Goal: Task Accomplishment & Management: Manage account settings

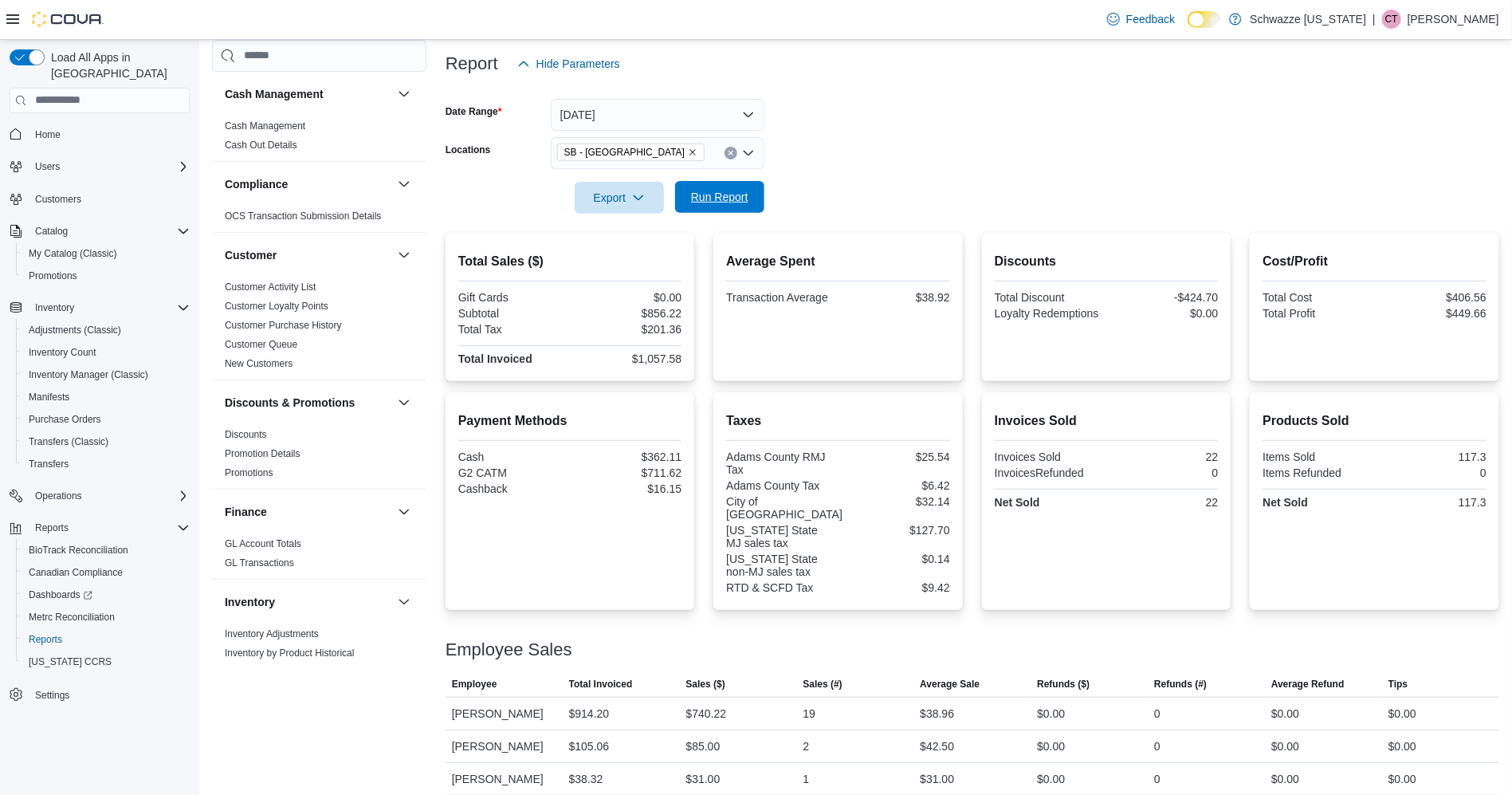
scroll to position [1012, 0]
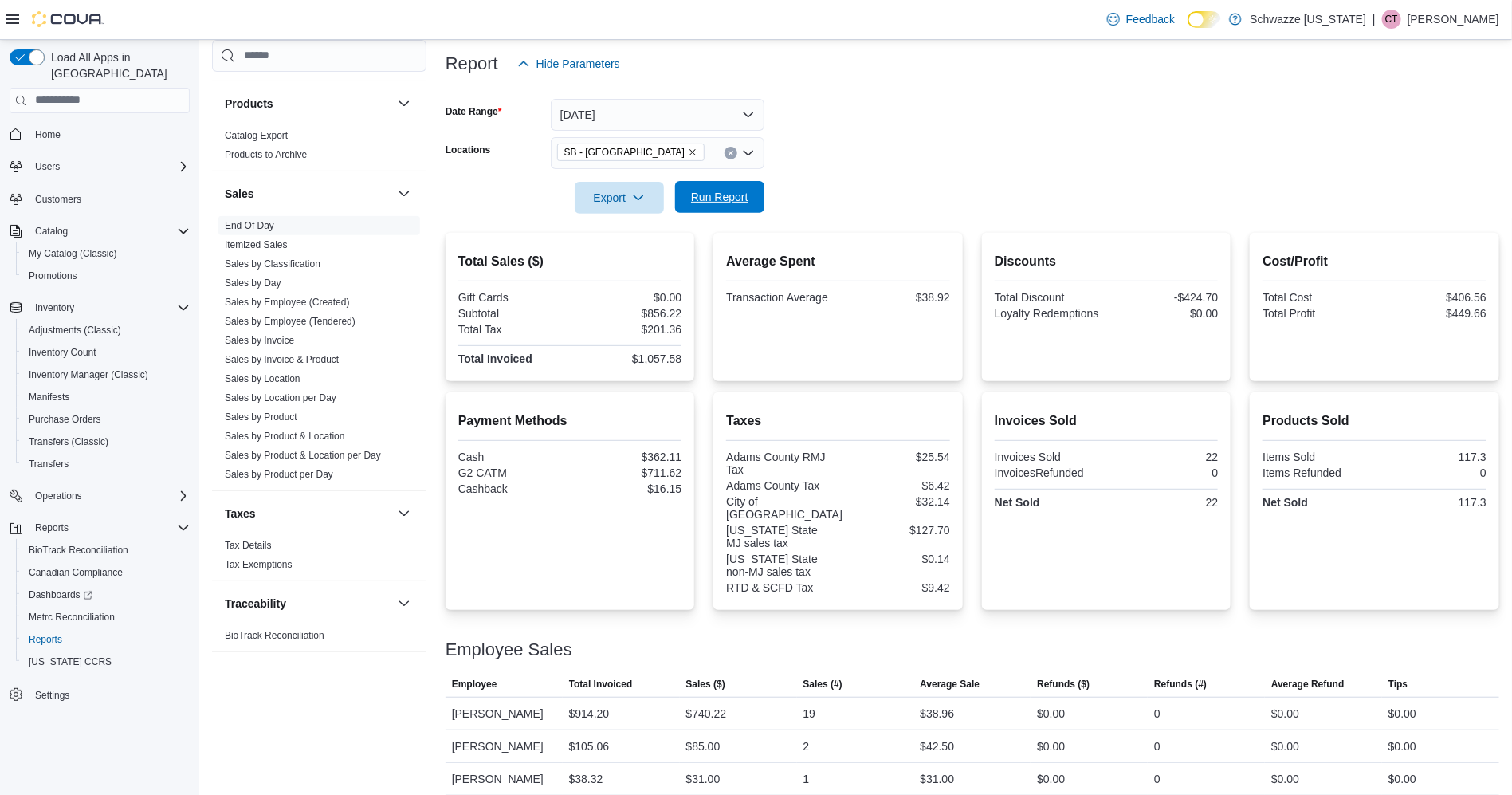
click at [717, 205] on span "Run Report" at bounding box center [720, 197] width 70 height 32
click at [734, 195] on span "Run Report" at bounding box center [720, 197] width 57 height 16
click at [320, 404] on span "Sales by Location per Day" at bounding box center [319, 397] width 201 height 19
click at [320, 396] on link "Sales by Location per Day" at bounding box center [280, 398] width 112 height 11
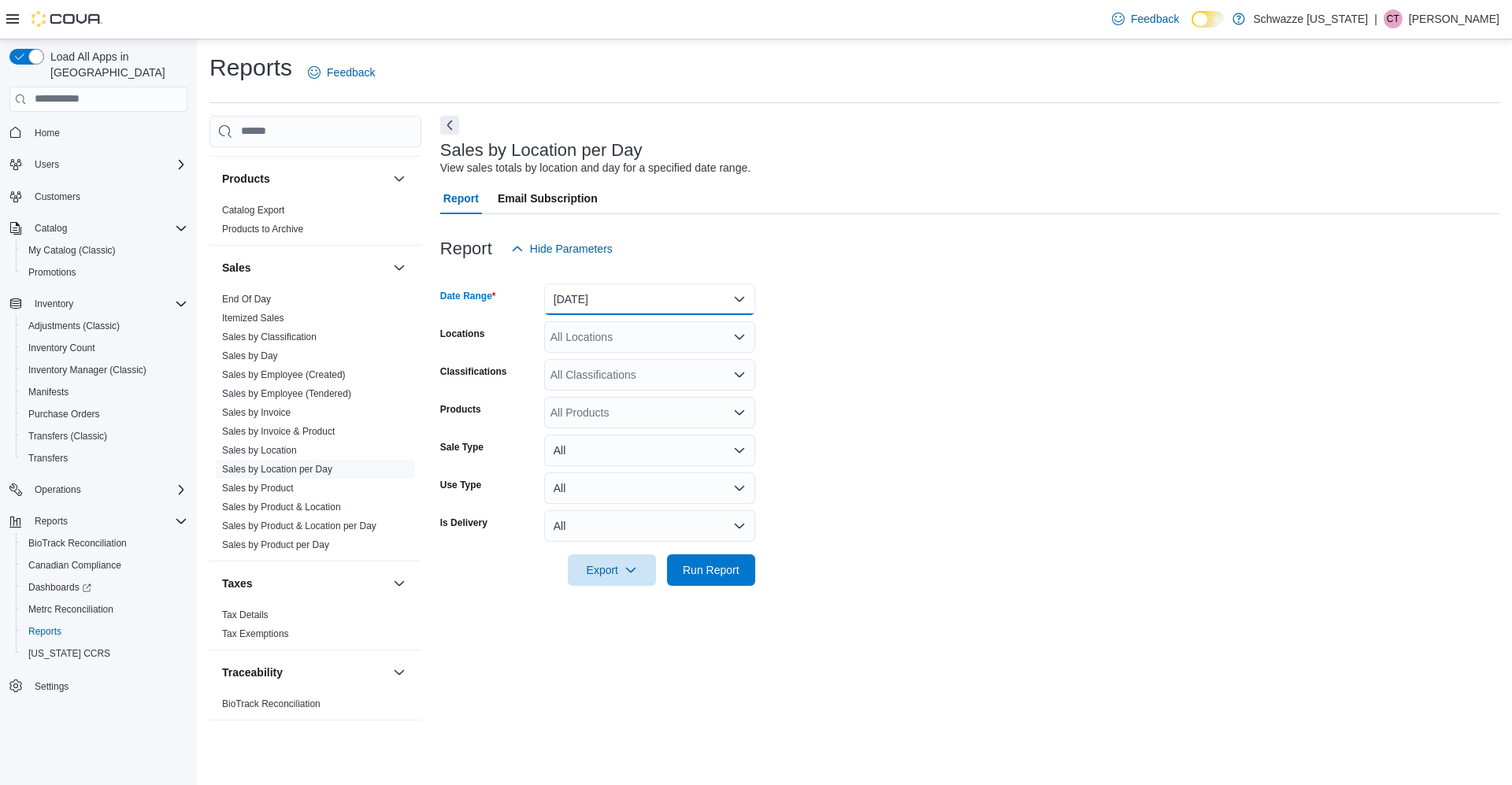
click at [688, 297] on button "[DATE]" at bounding box center [650, 299] width 211 height 31
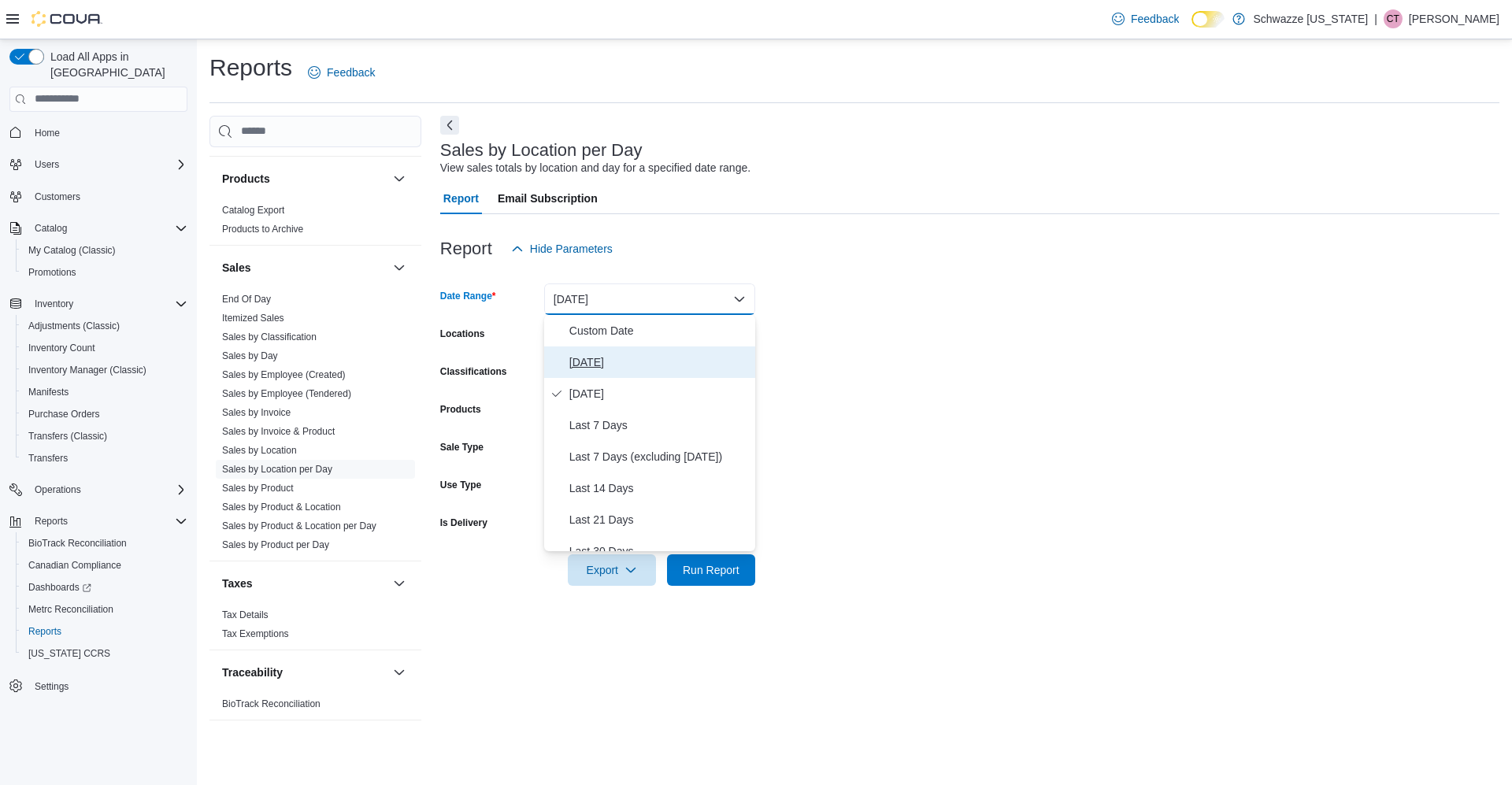
click at [622, 351] on button "[DATE]" at bounding box center [650, 362] width 211 height 31
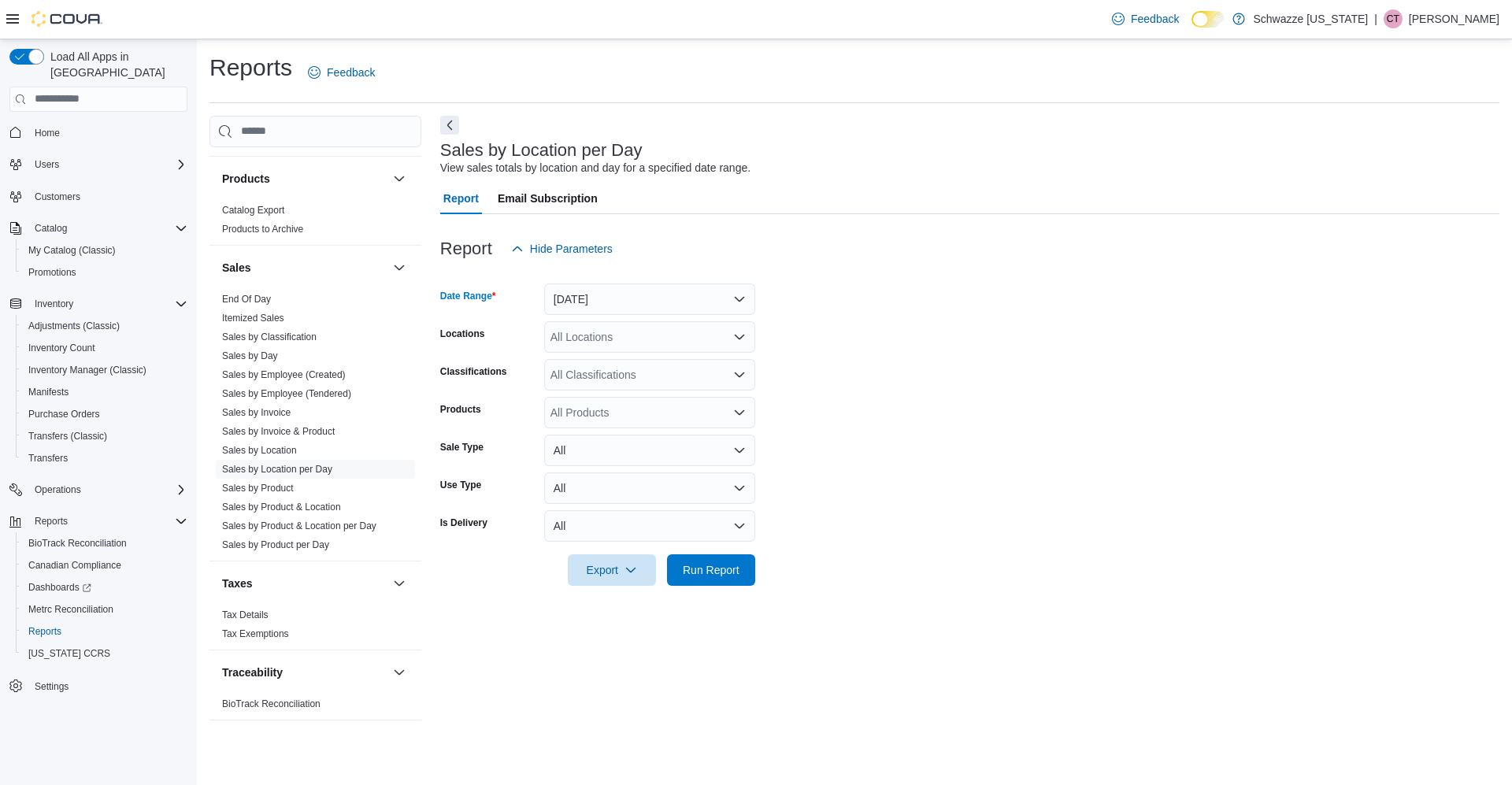
click at [633, 334] on div "All Locations" at bounding box center [650, 337] width 211 height 31
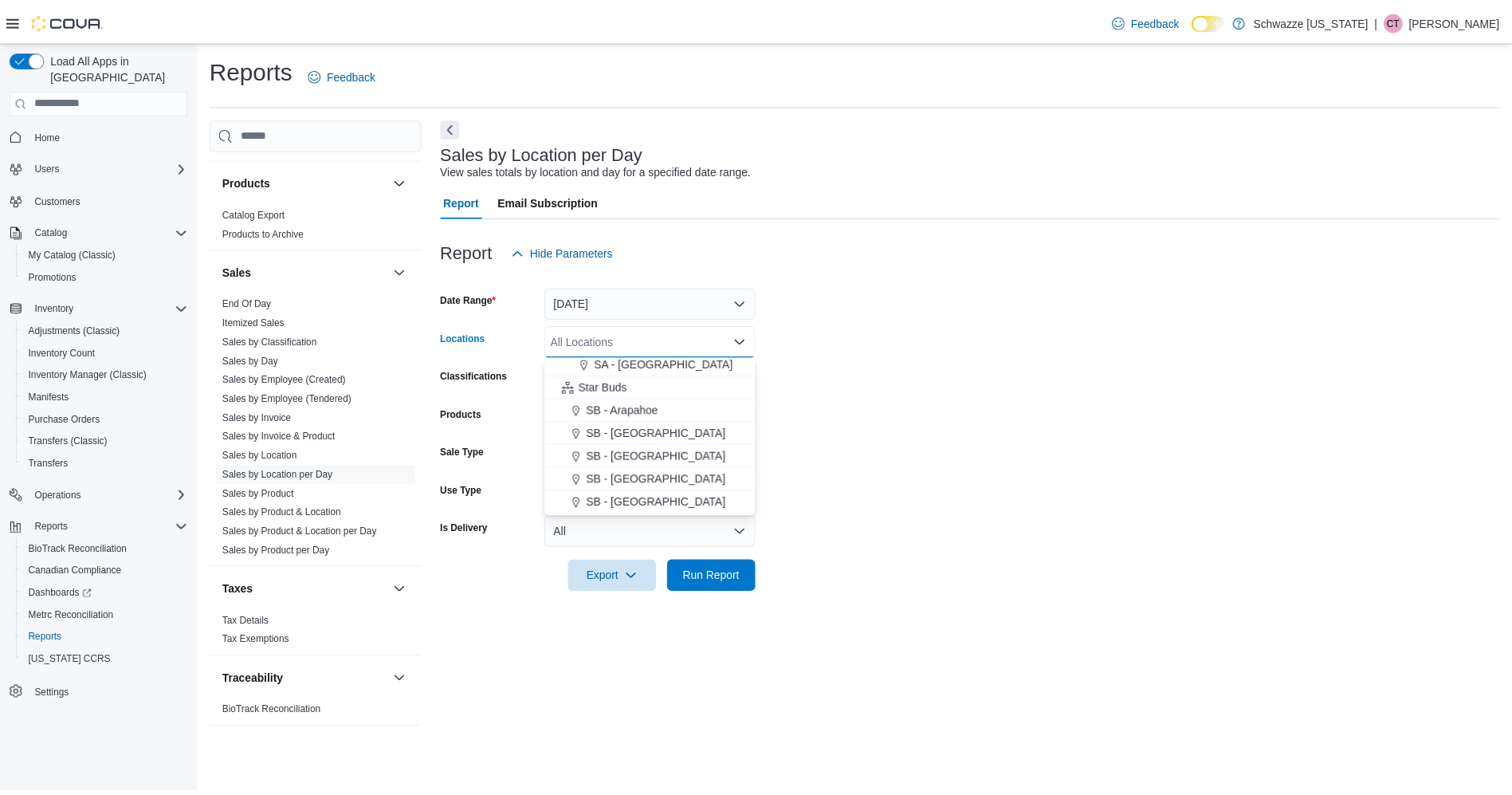
scroll to position [192, 0]
click at [669, 500] on div "SB - [GEOGRAPHIC_DATA]" at bounding box center [658, 501] width 195 height 16
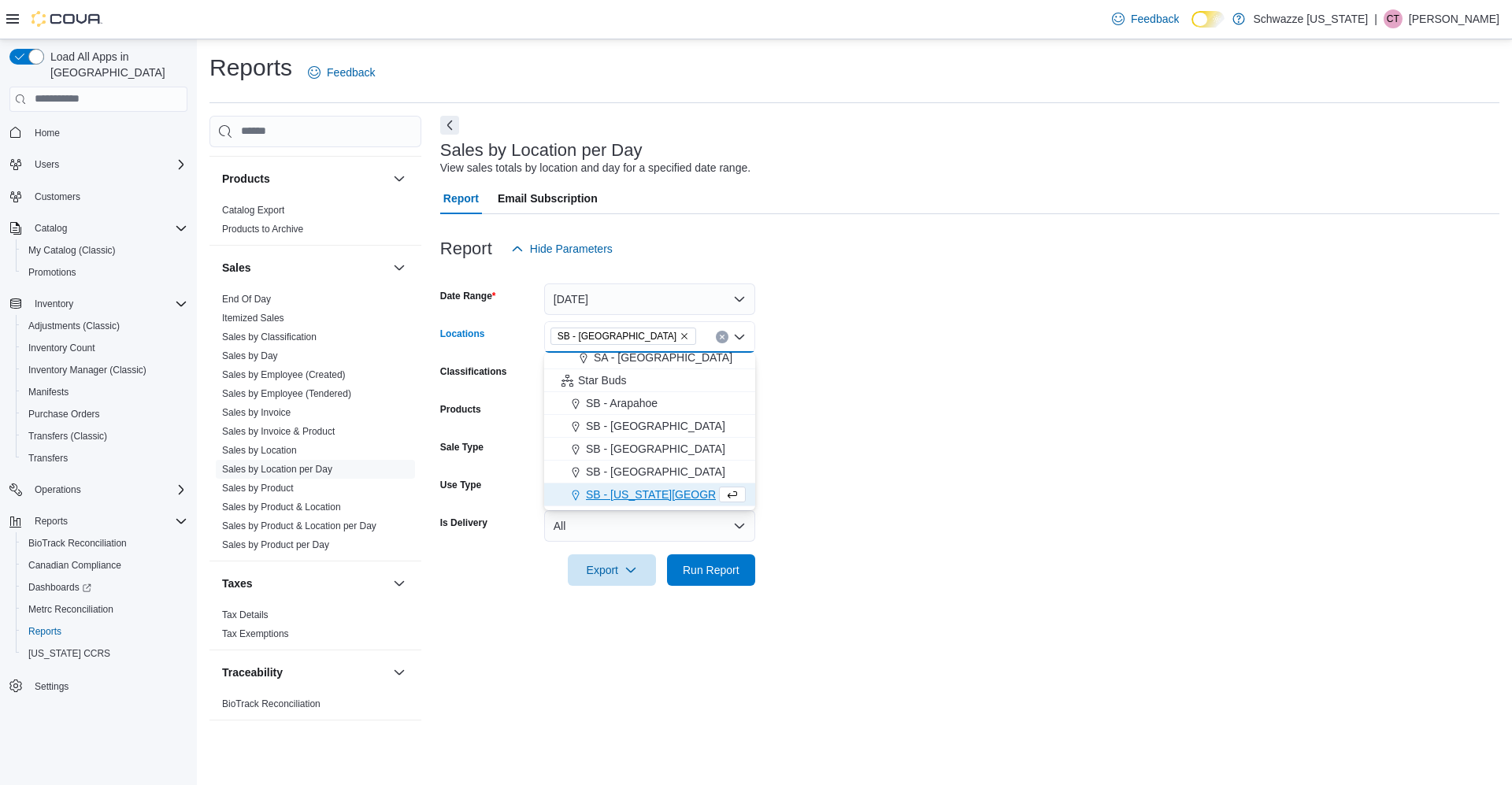
click at [867, 495] on form "Date Range [DATE] Locations [GEOGRAPHIC_DATA] - [GEOGRAPHIC_DATA] Combo box. Se…" at bounding box center [969, 425] width 1059 height 321
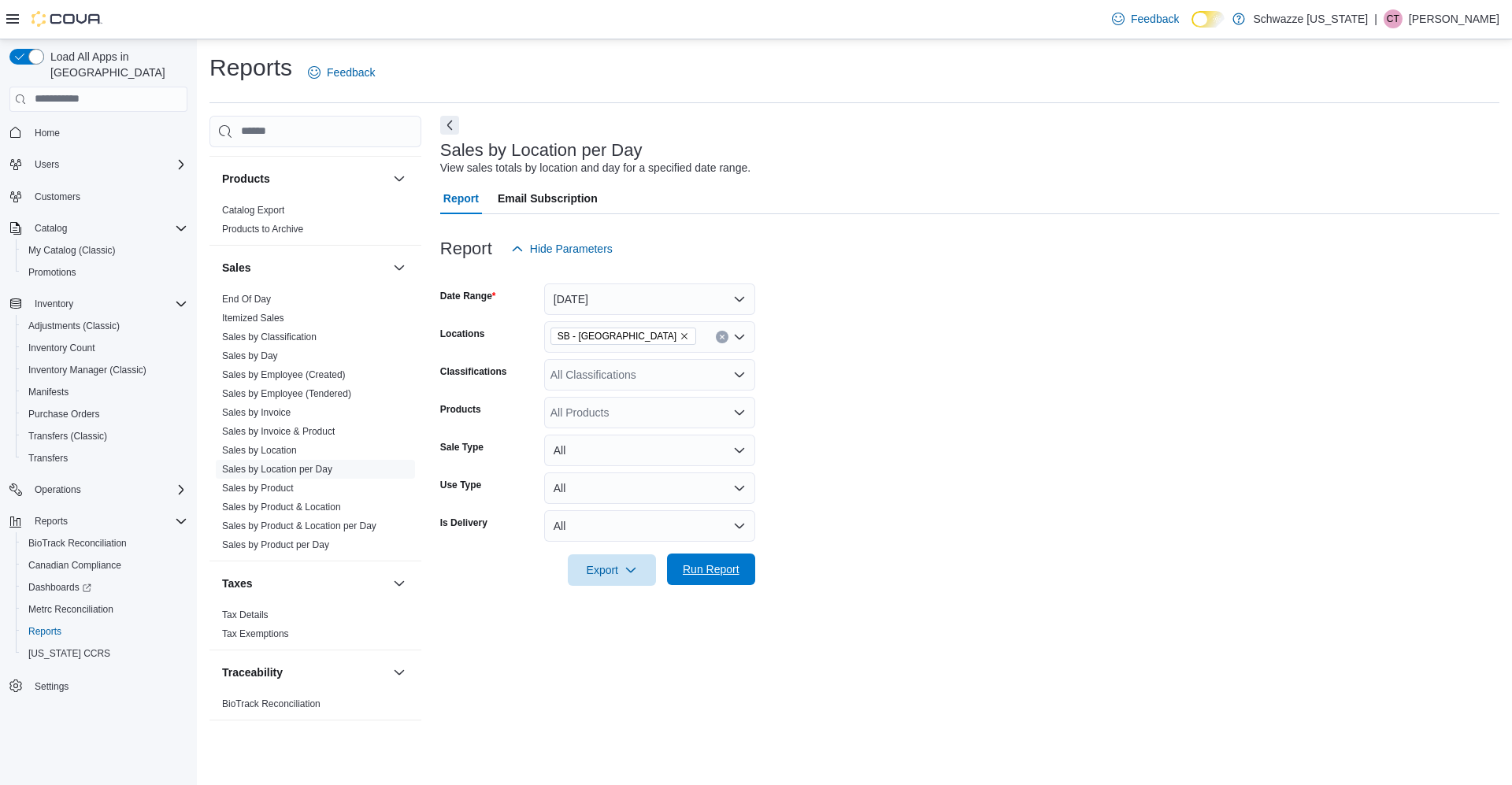
click at [735, 576] on span "Run Report" at bounding box center [711, 569] width 56 height 16
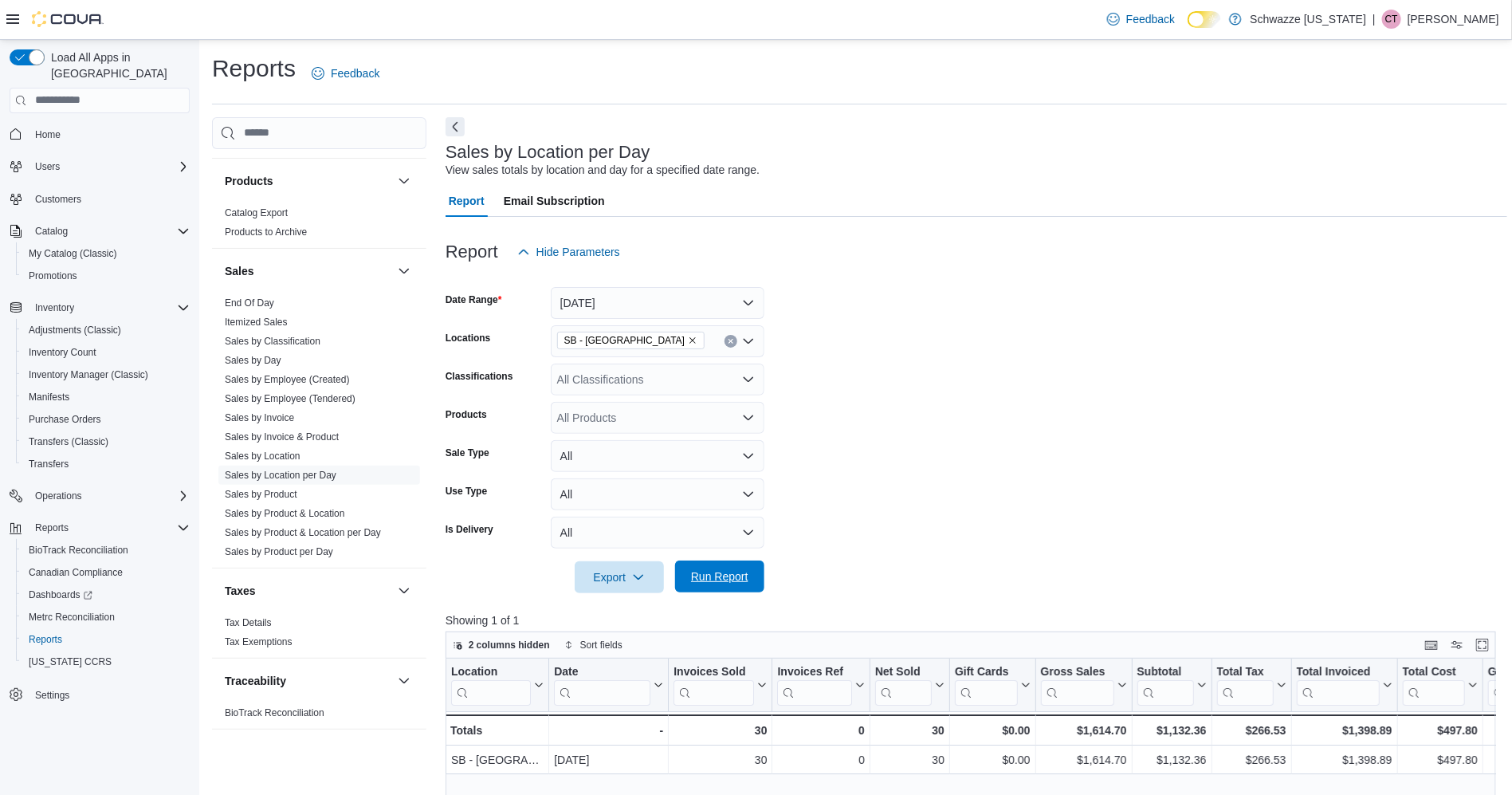
click at [744, 583] on span "Run Report" at bounding box center [720, 576] width 57 height 16
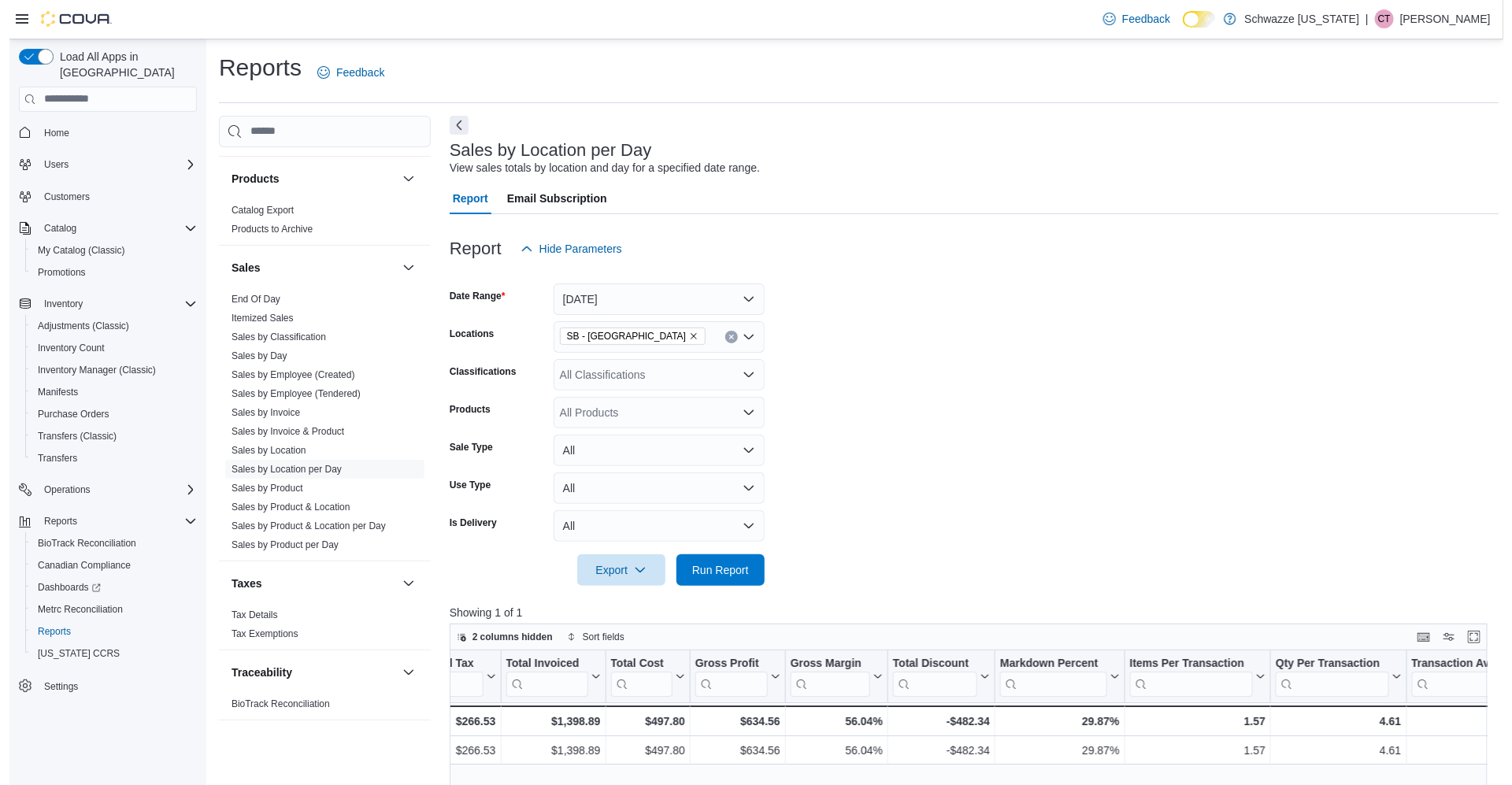
scroll to position [0, 787]
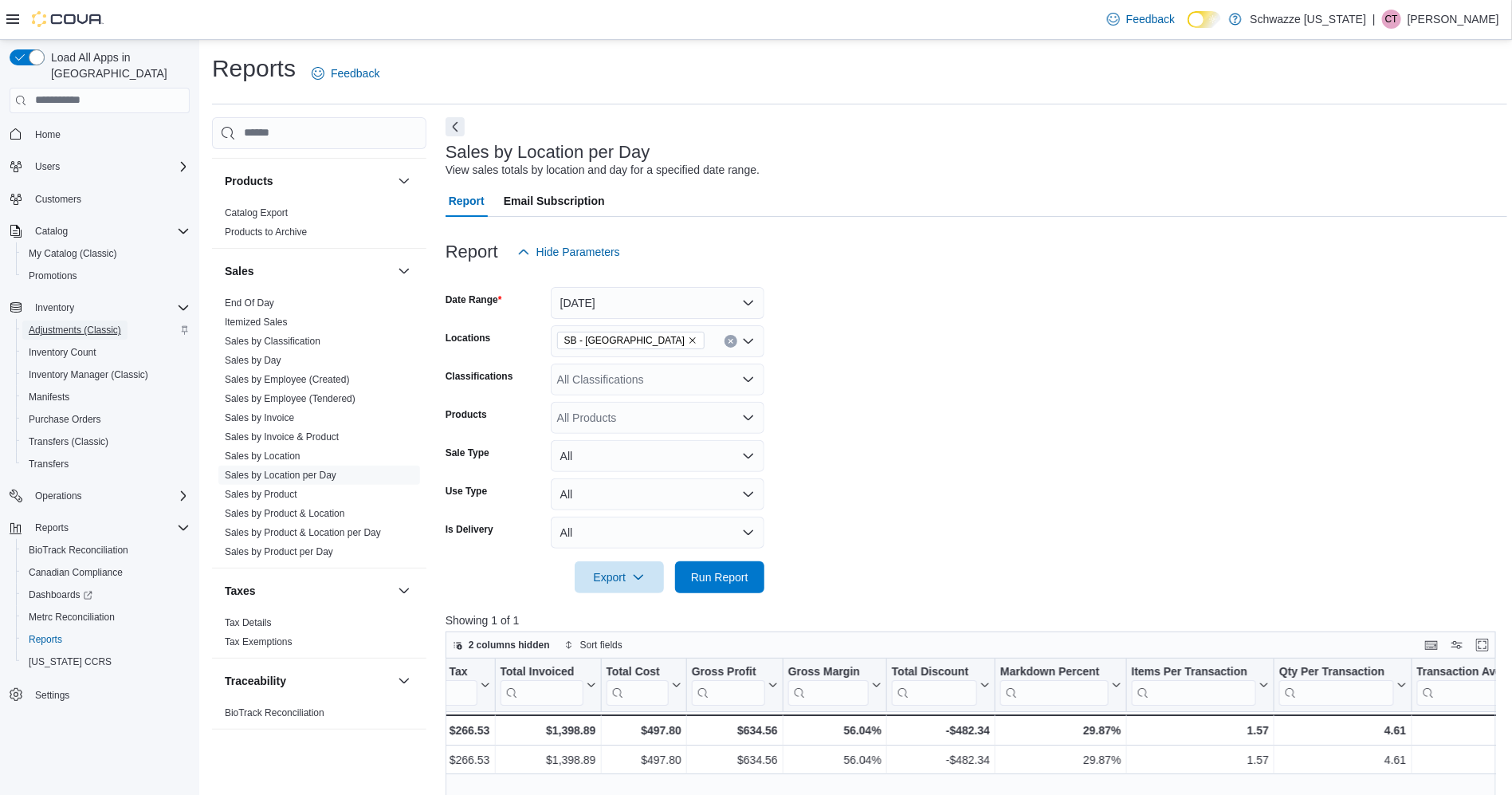
click at [86, 324] on span "Adjustments (Classic)" at bounding box center [74, 330] width 92 height 13
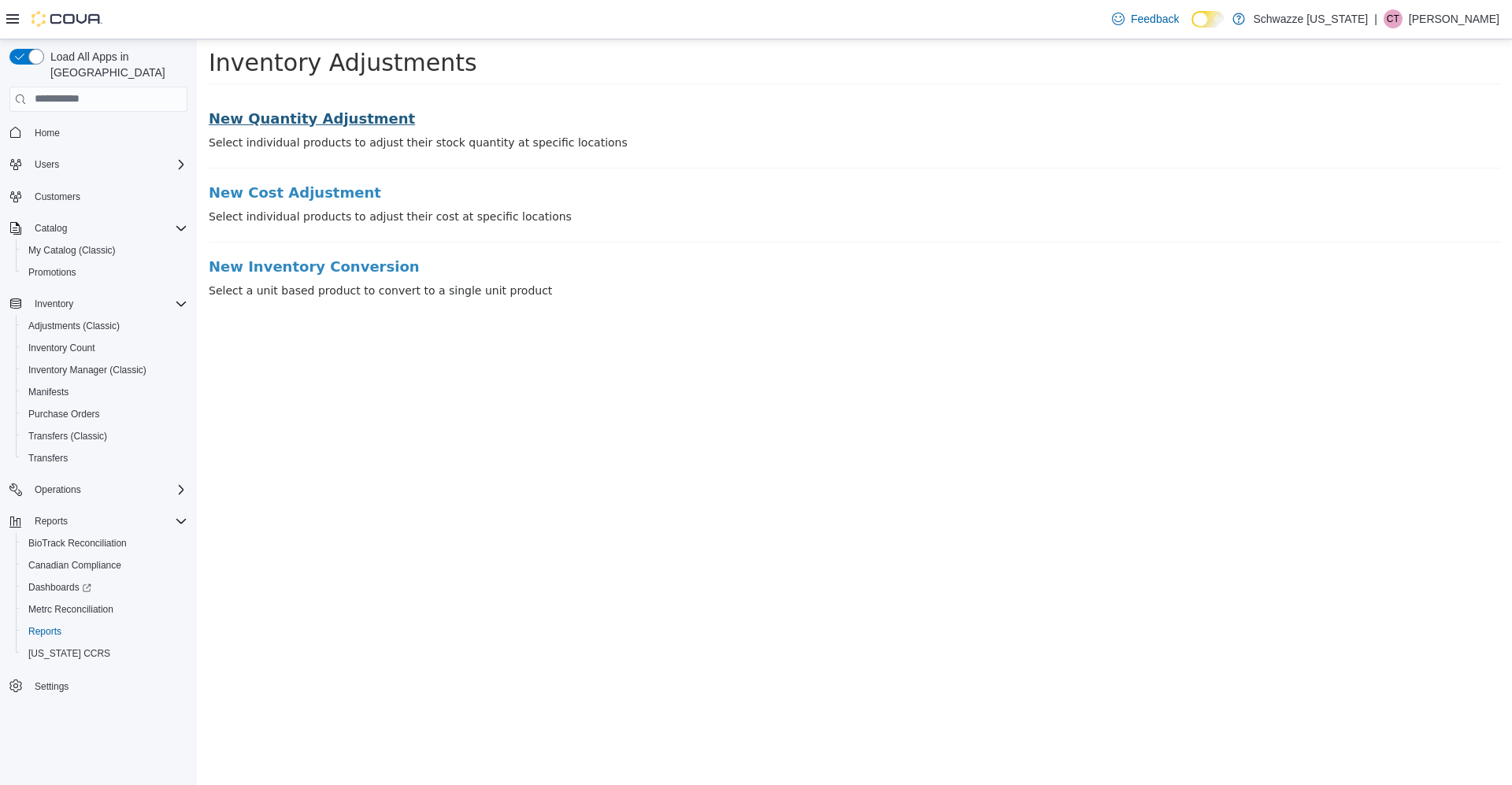
click at [319, 117] on h3 "New Quantity Adjustment" at bounding box center [854, 118] width 1291 height 16
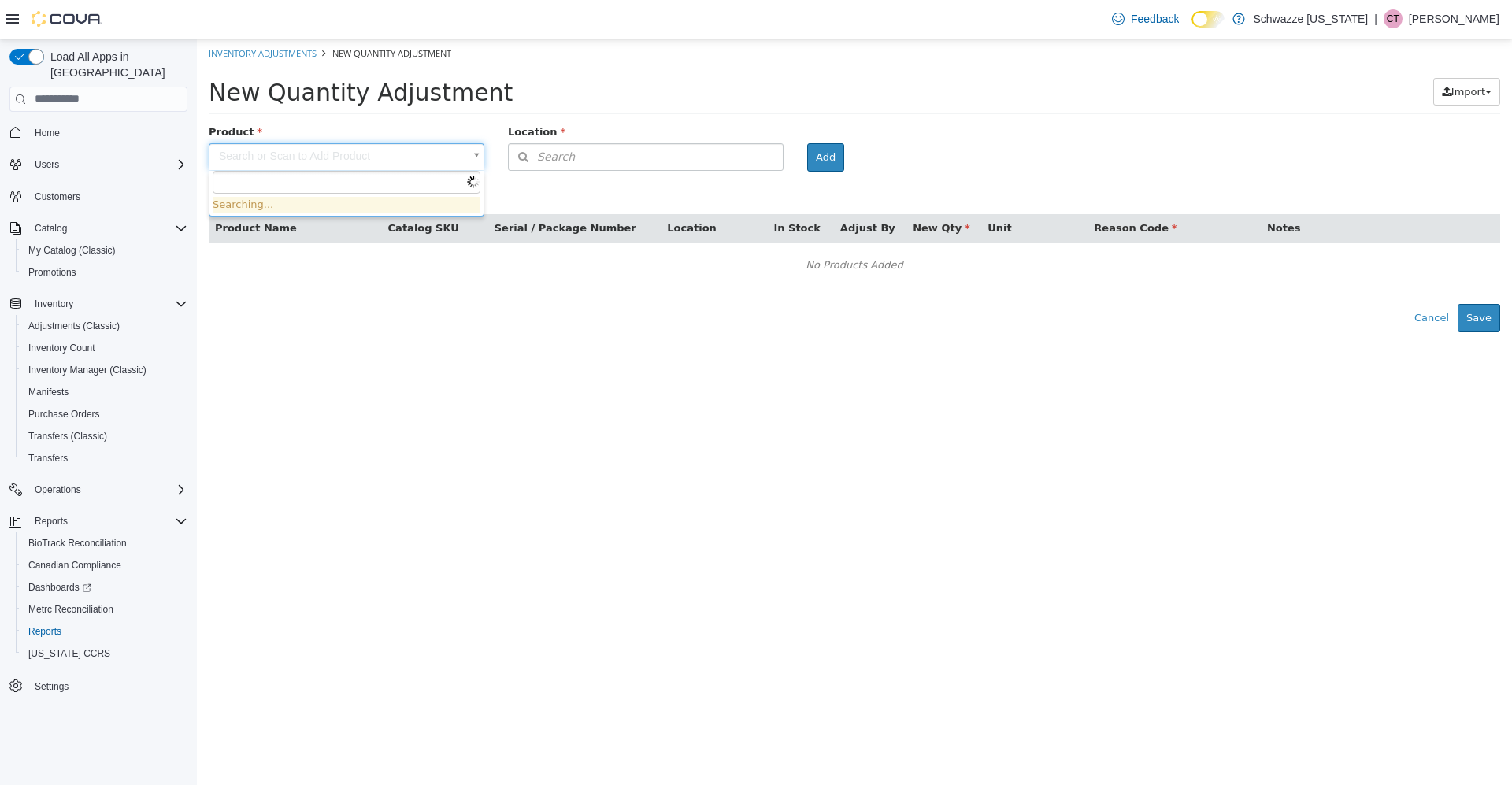
click at [406, 147] on body "× Inventory Adjustments New Quantity Adjustment New Quantity Adjustment Import …" at bounding box center [854, 185] width 1315 height 293
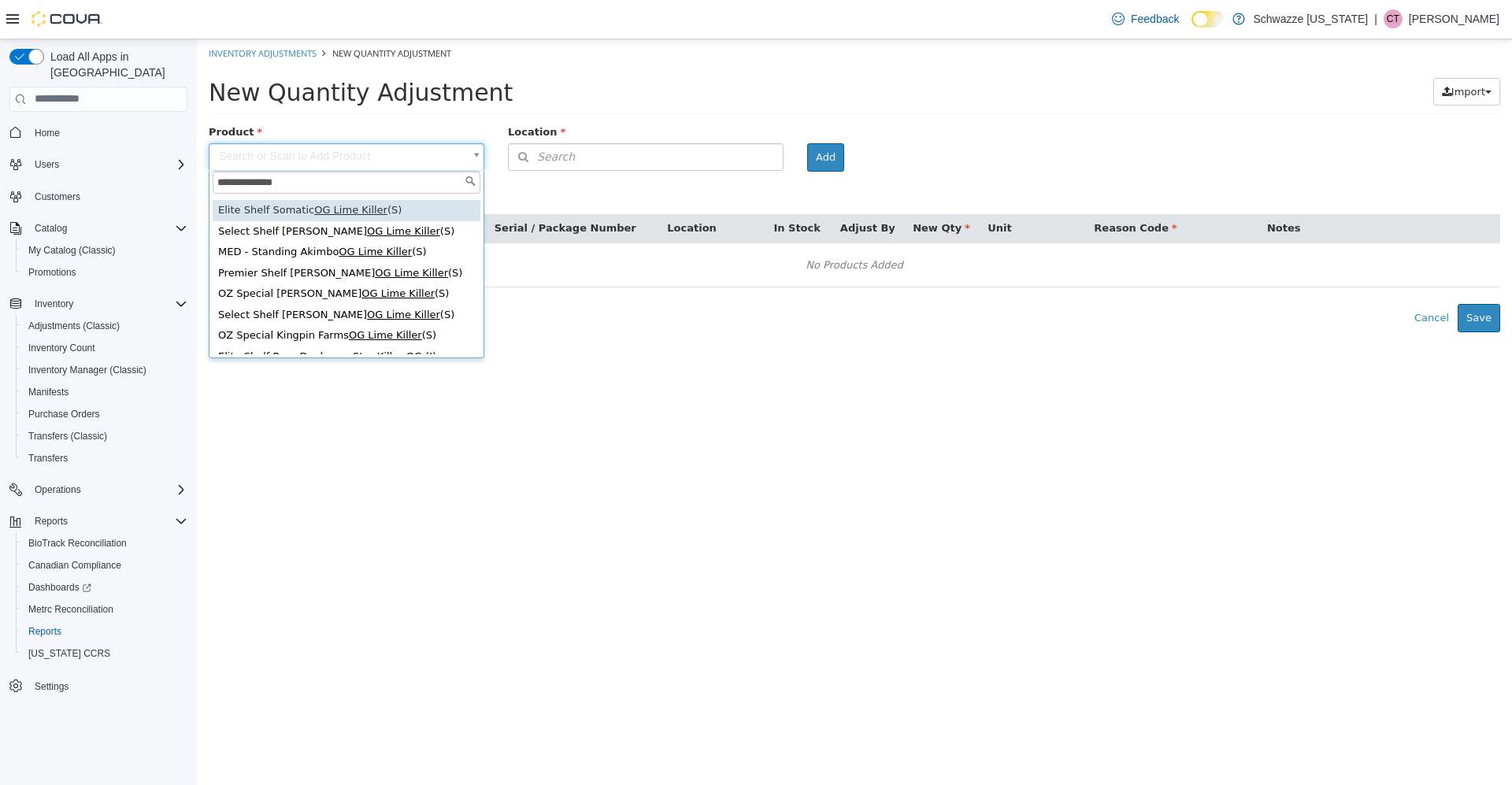
scroll to position [85, 0]
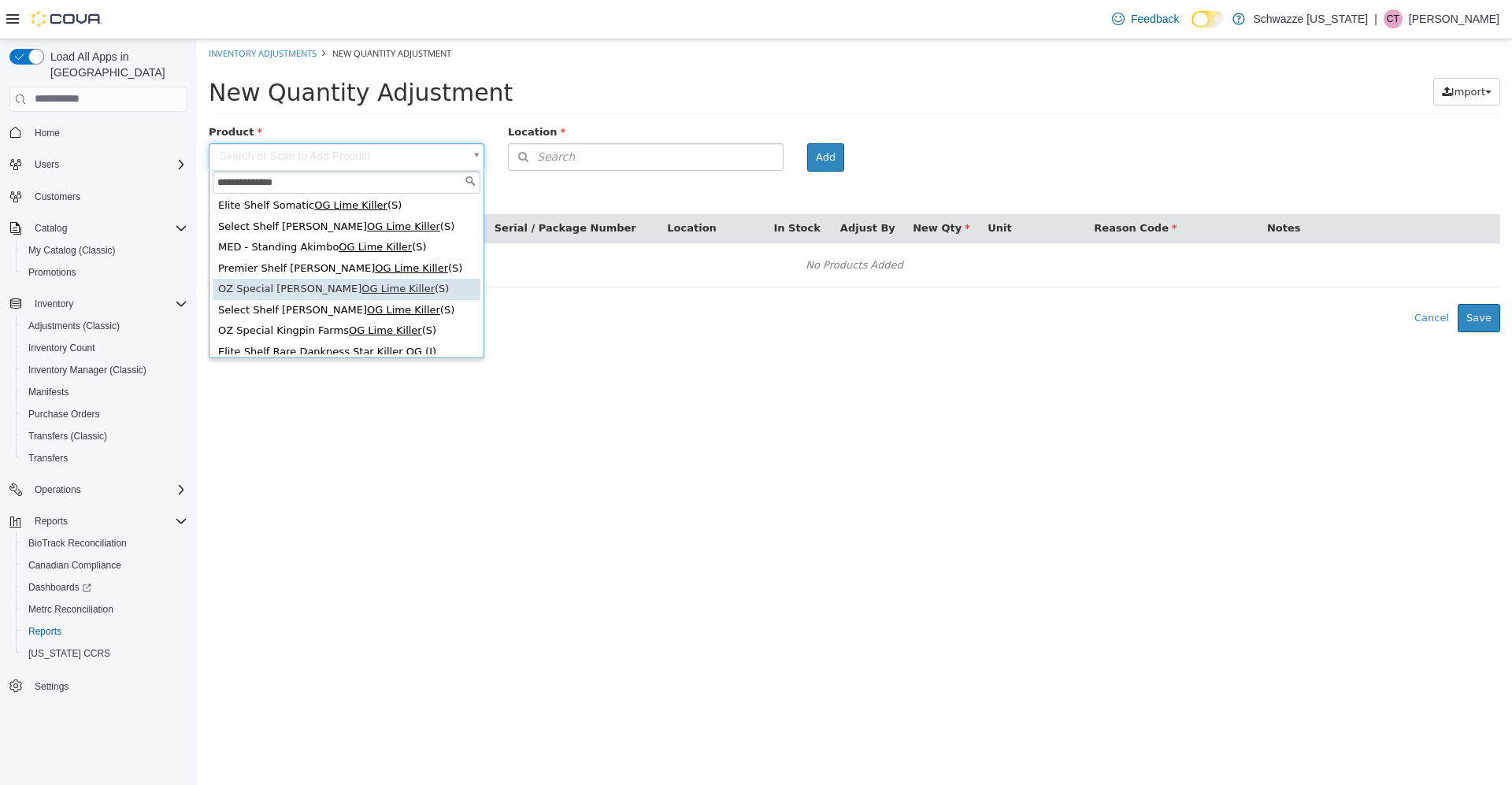
type input "**********"
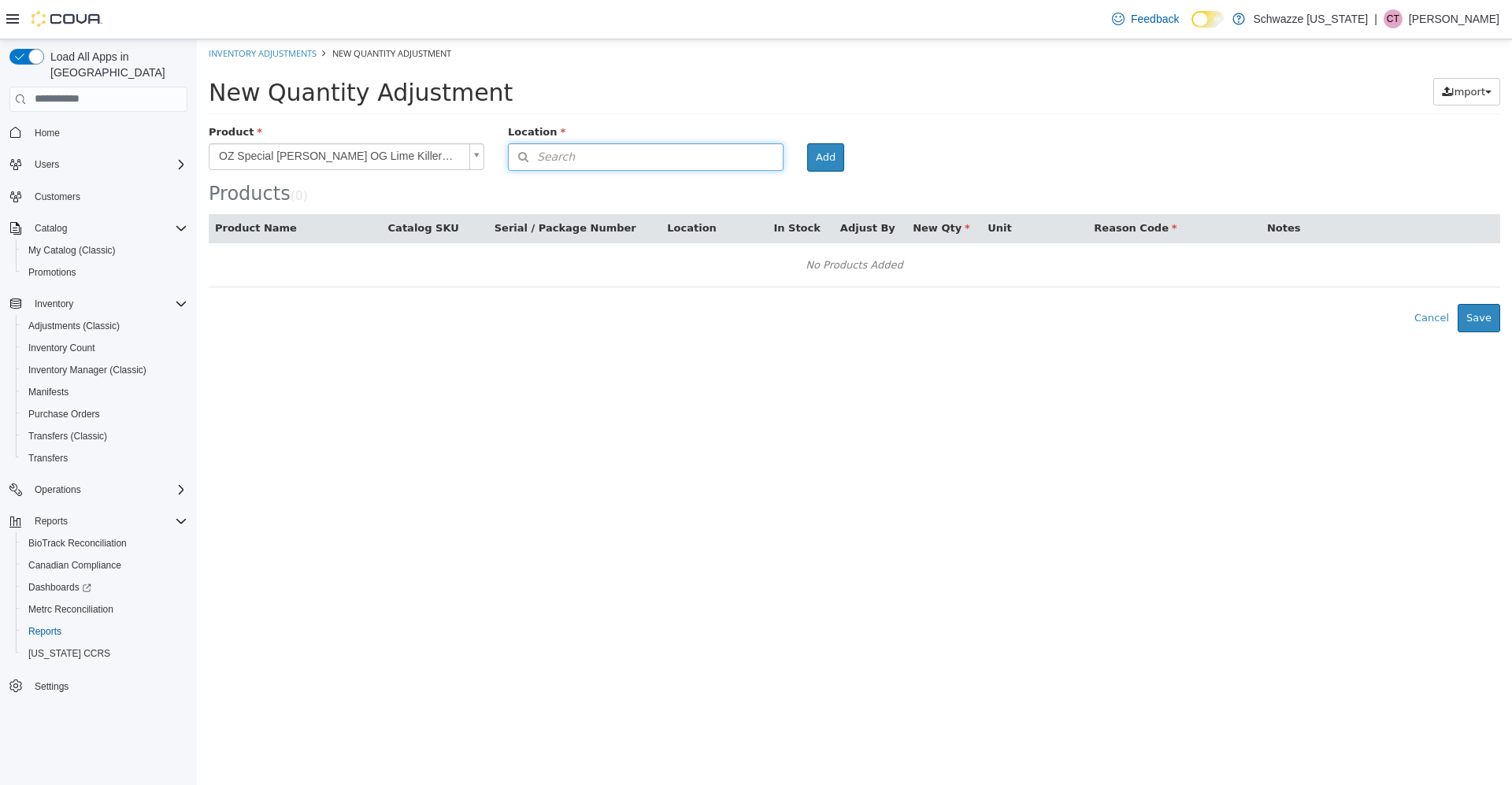
click at [561, 151] on span "Search" at bounding box center [542, 156] width 66 height 17
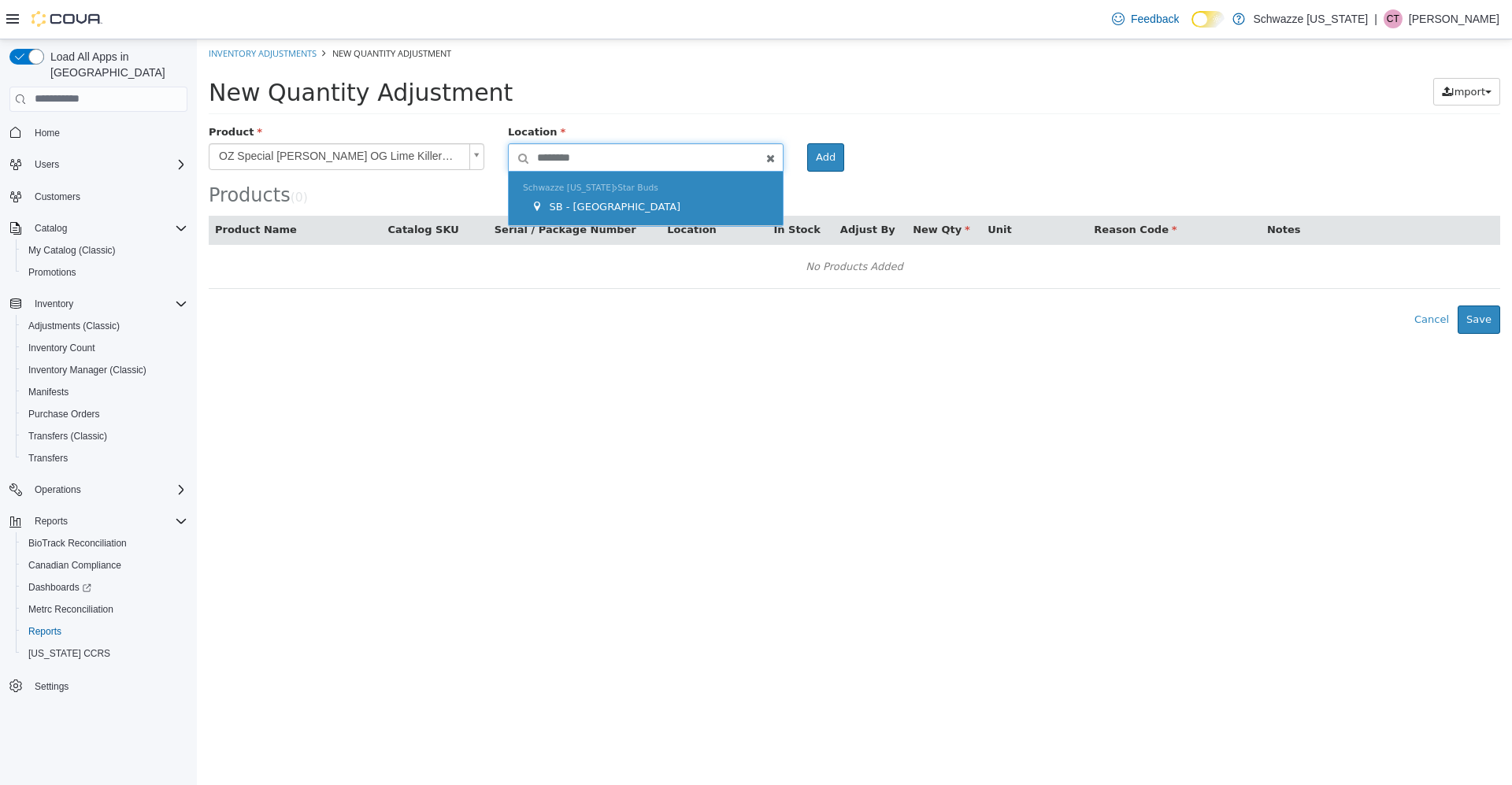
type input "********"
click at [607, 197] on div "Schwazze [US_STATE] Star Buds SB - [GEOGRAPHIC_DATA]" at bounding box center [646, 197] width 274 height 54
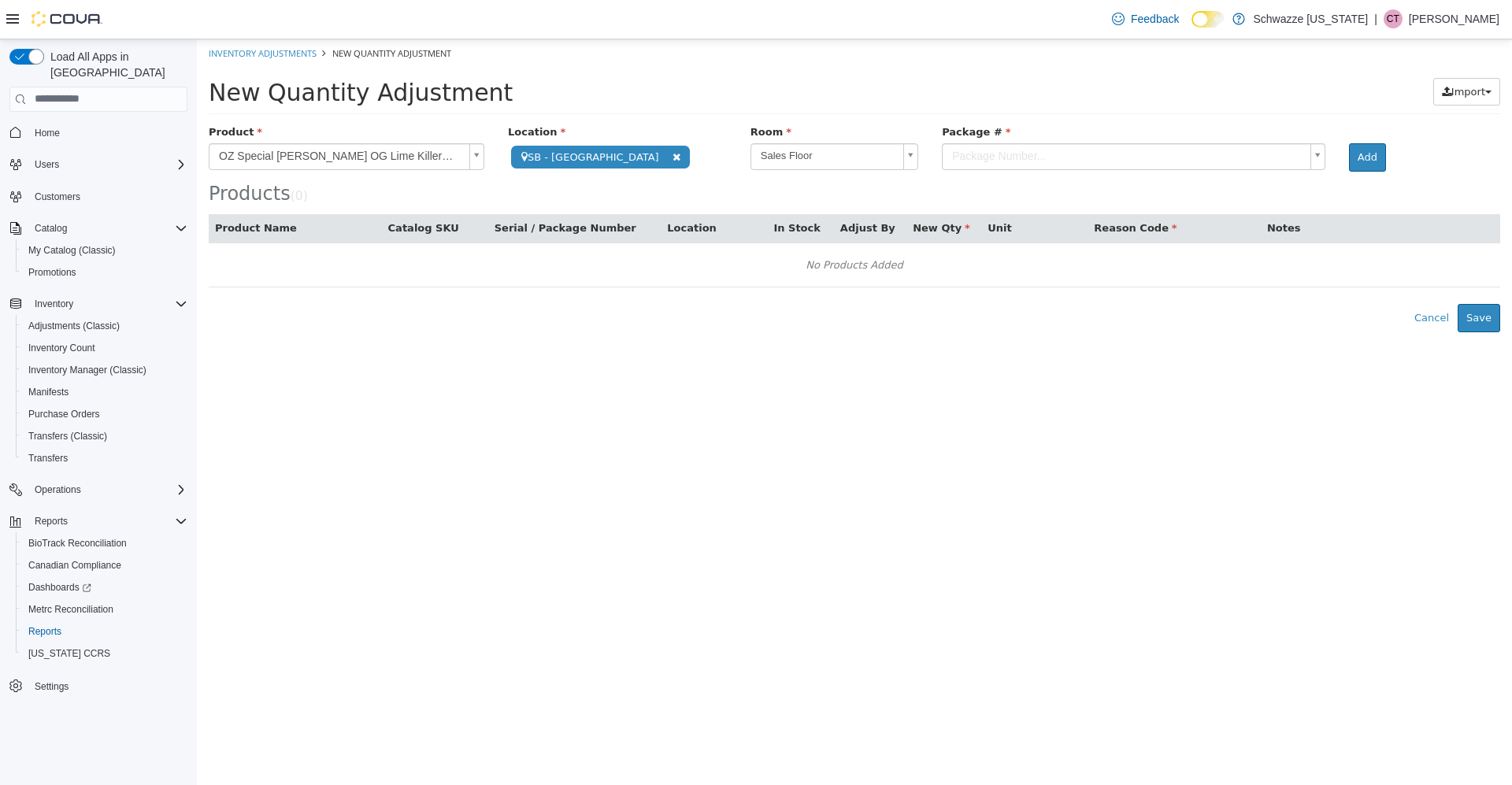
click at [927, 169] on body "**********" at bounding box center [854, 185] width 1315 height 293
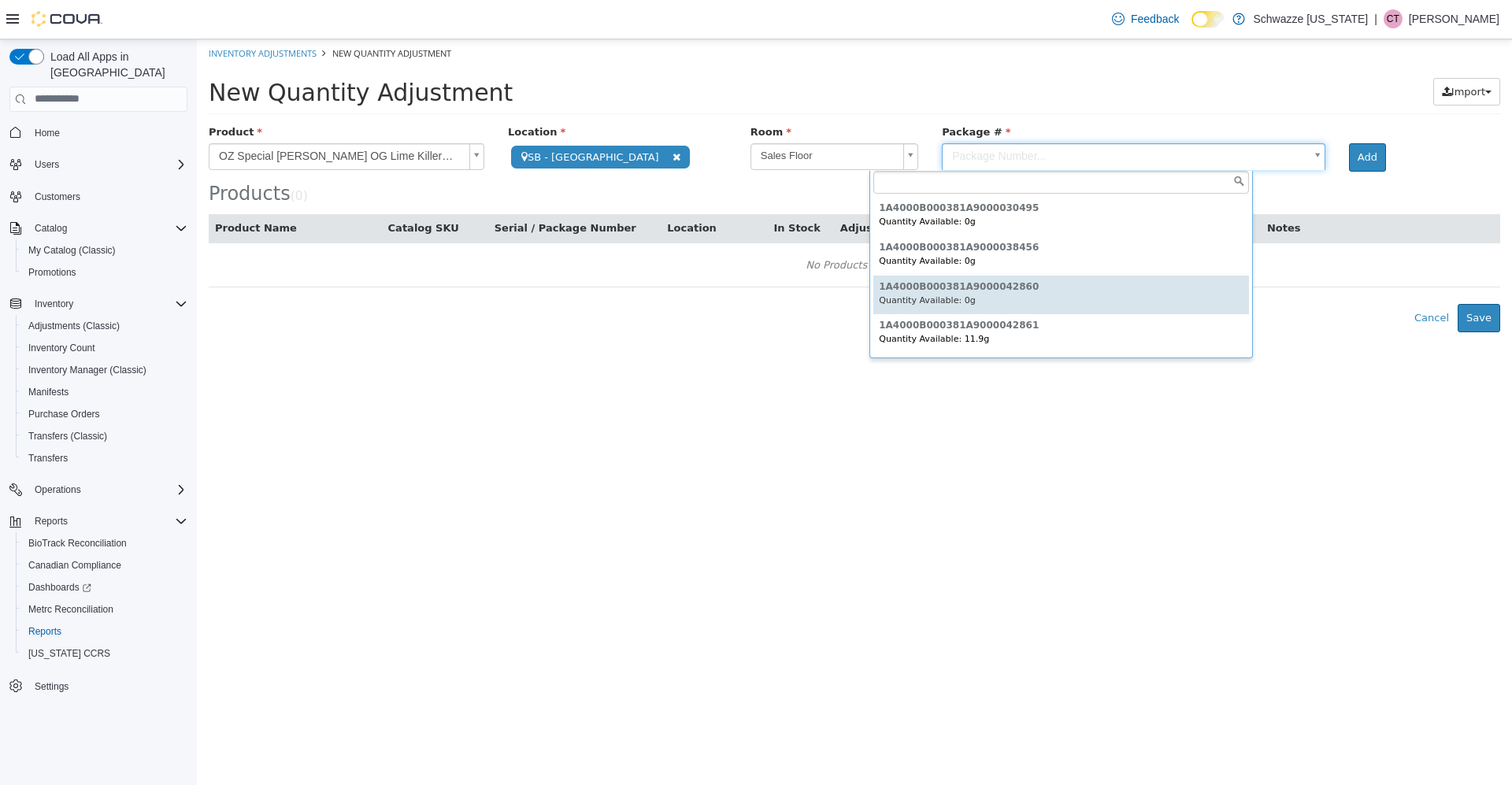
scroll to position [77, 0]
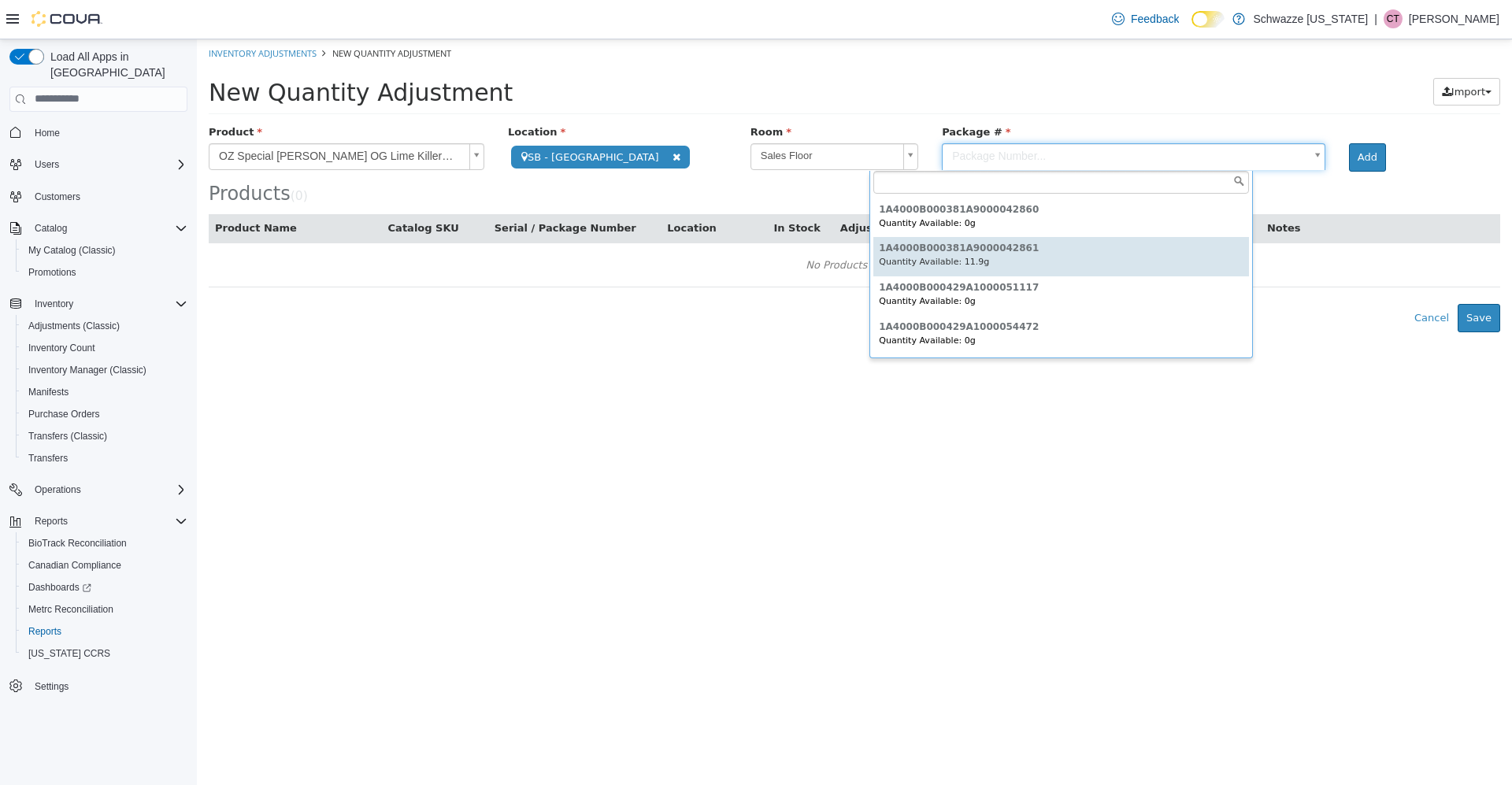
type input "**********"
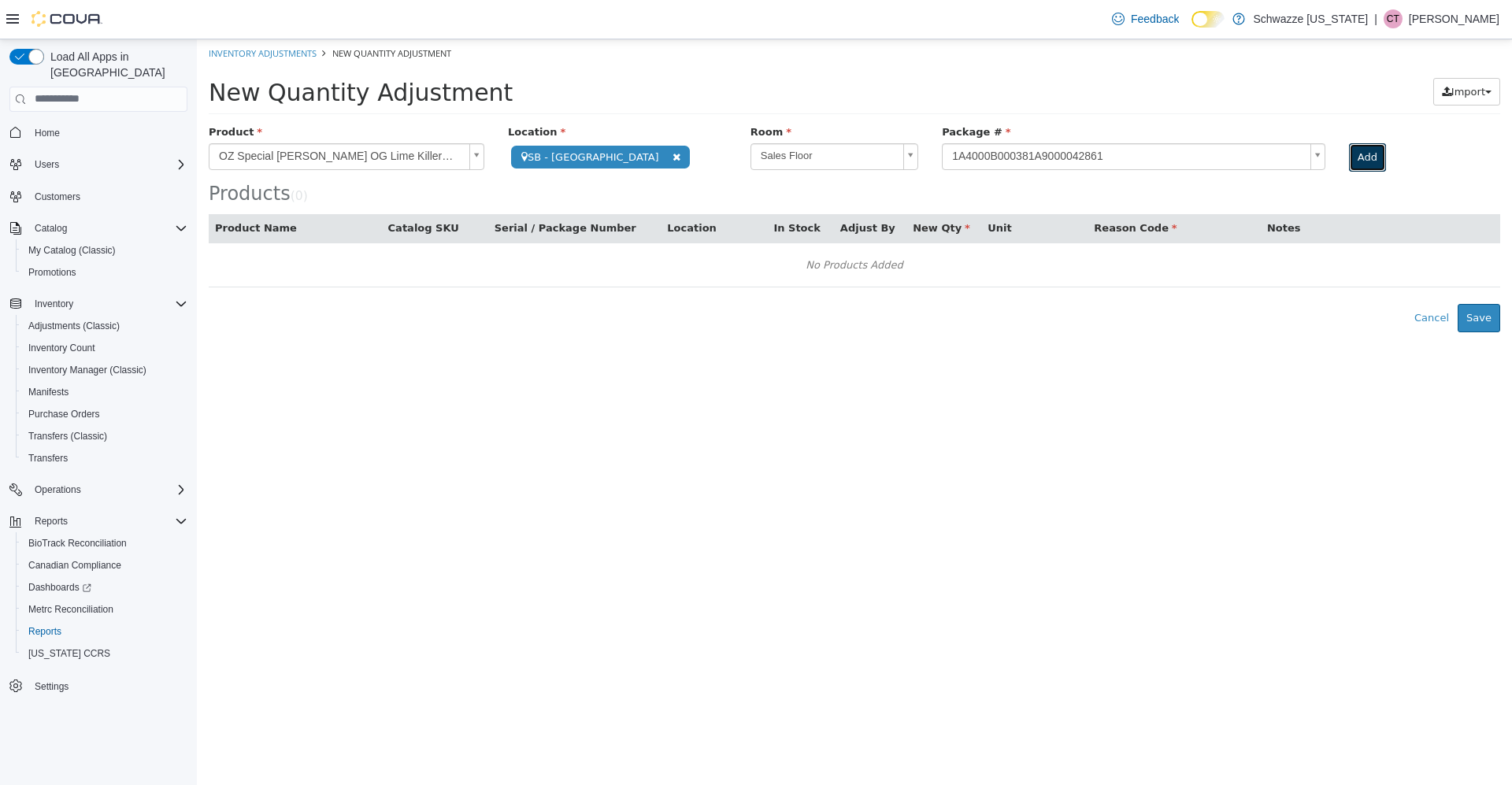
click at [1349, 156] on button "Add" at bounding box center [1367, 156] width 37 height 28
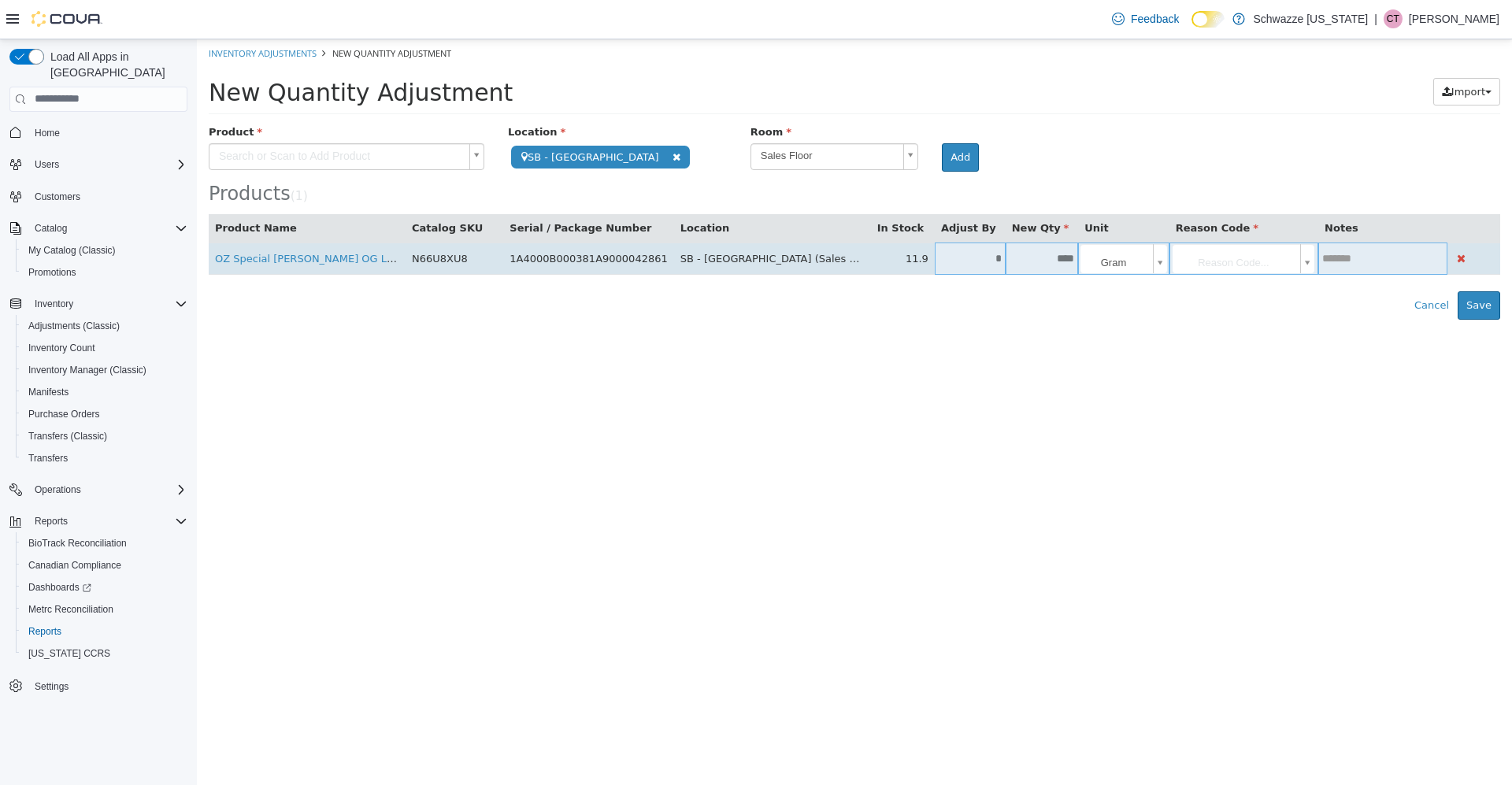
click at [1006, 259] on input "****" at bounding box center [1042, 258] width 73 height 12
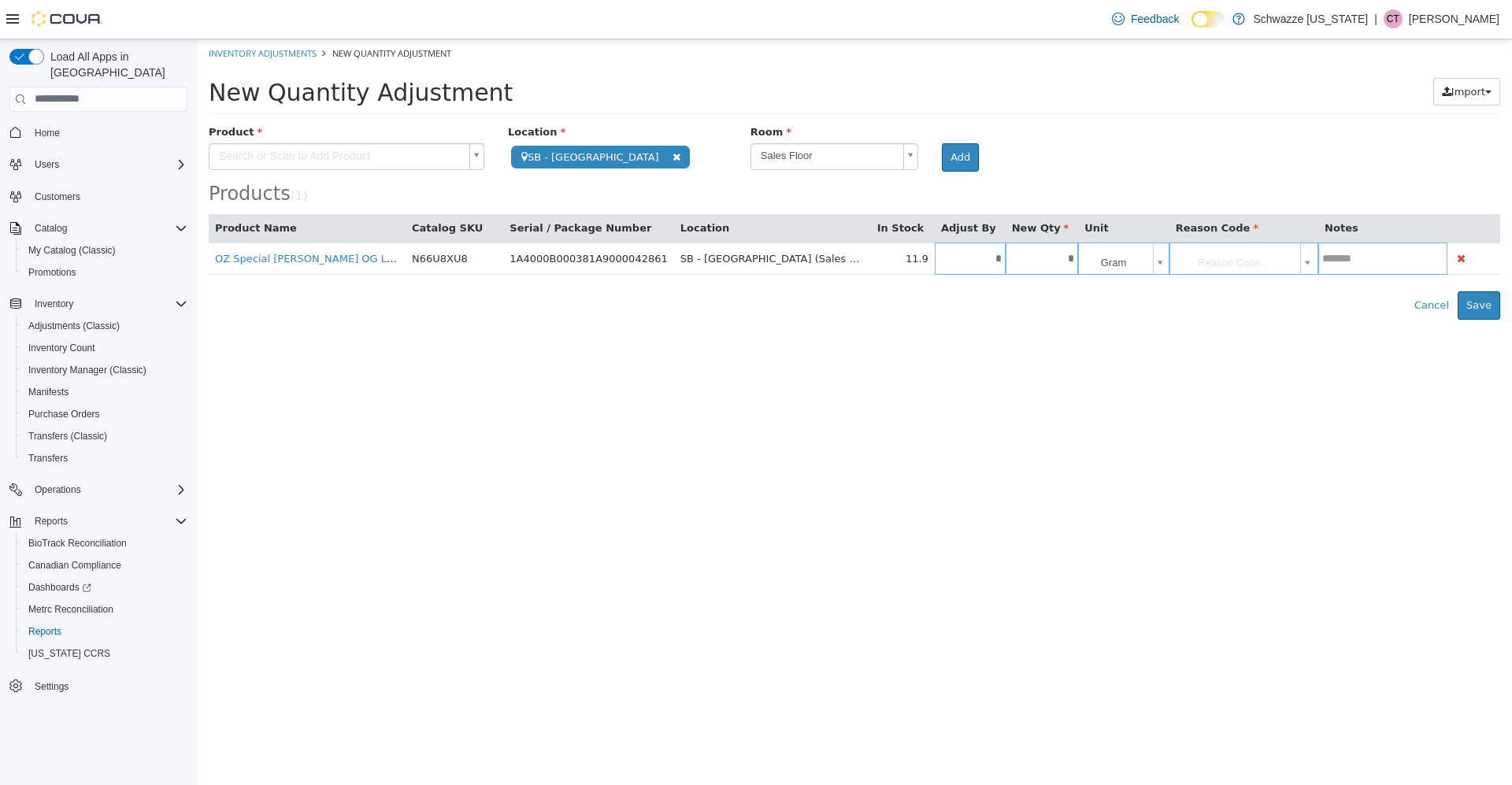
type input "*"
type input "*****"
click at [1160, 269] on body "**********" at bounding box center [854, 179] width 1315 height 280
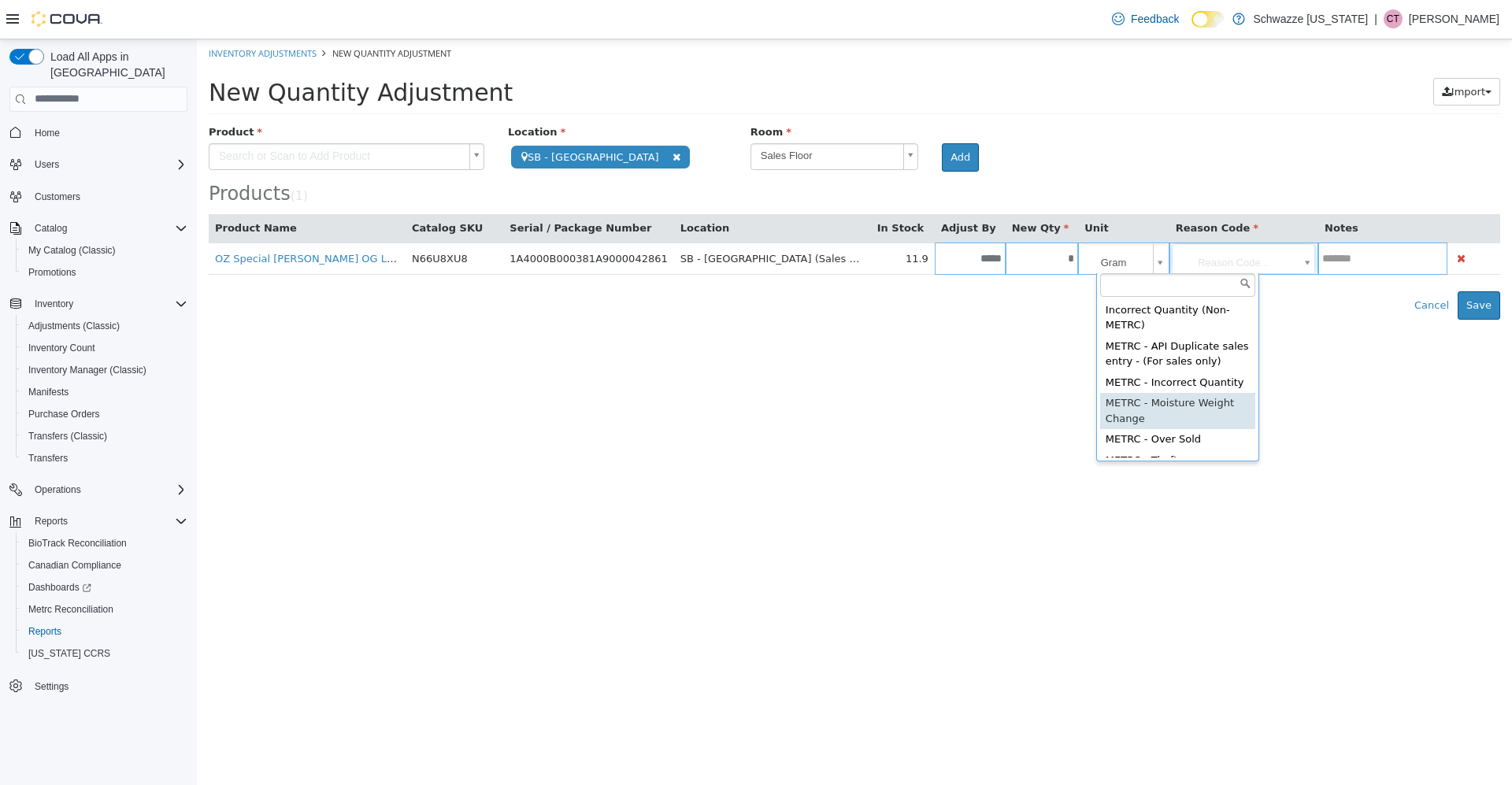
type input "**********"
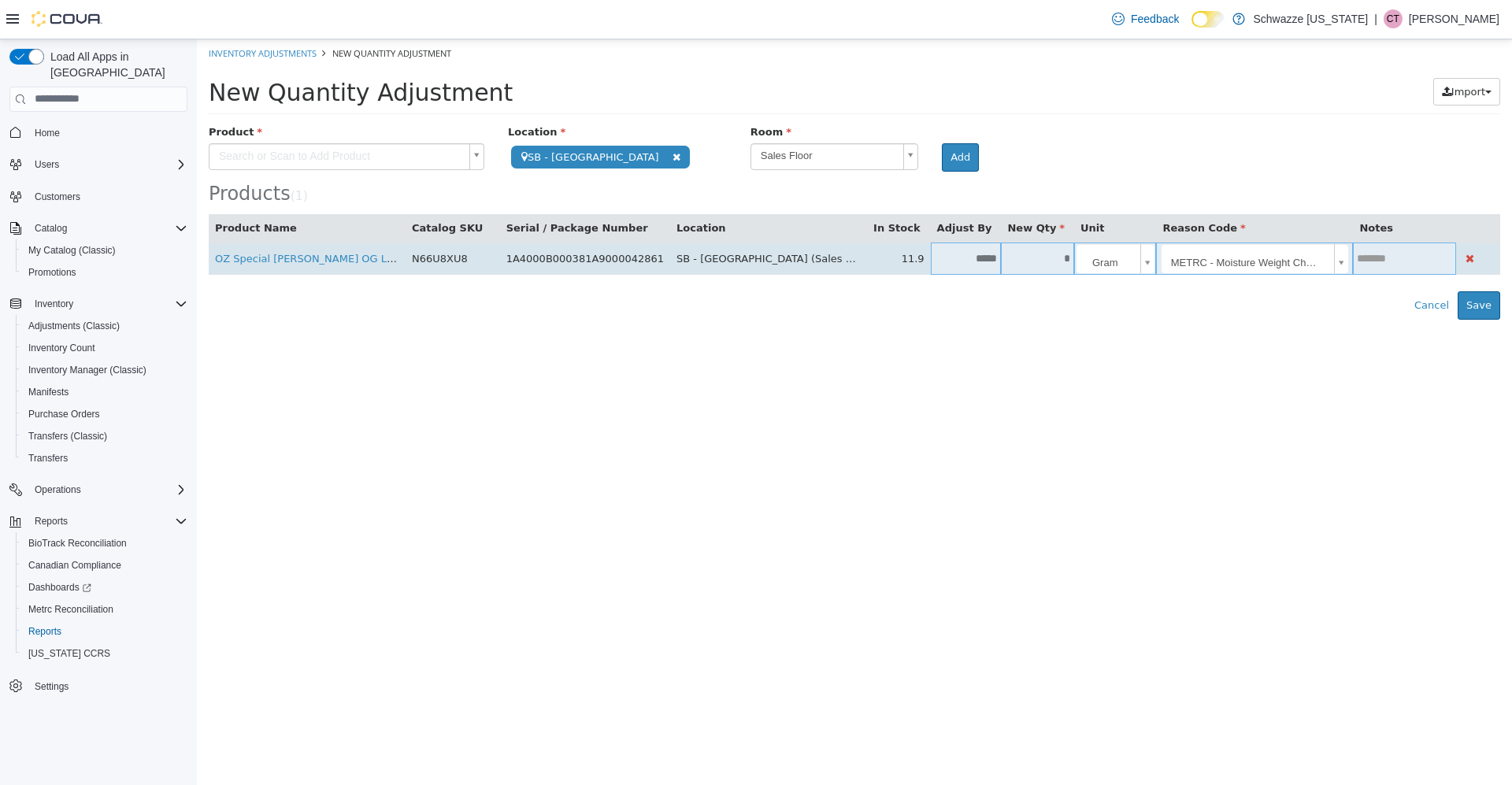
click at [1353, 255] on input "text" at bounding box center [1403, 258] width 102 height 12
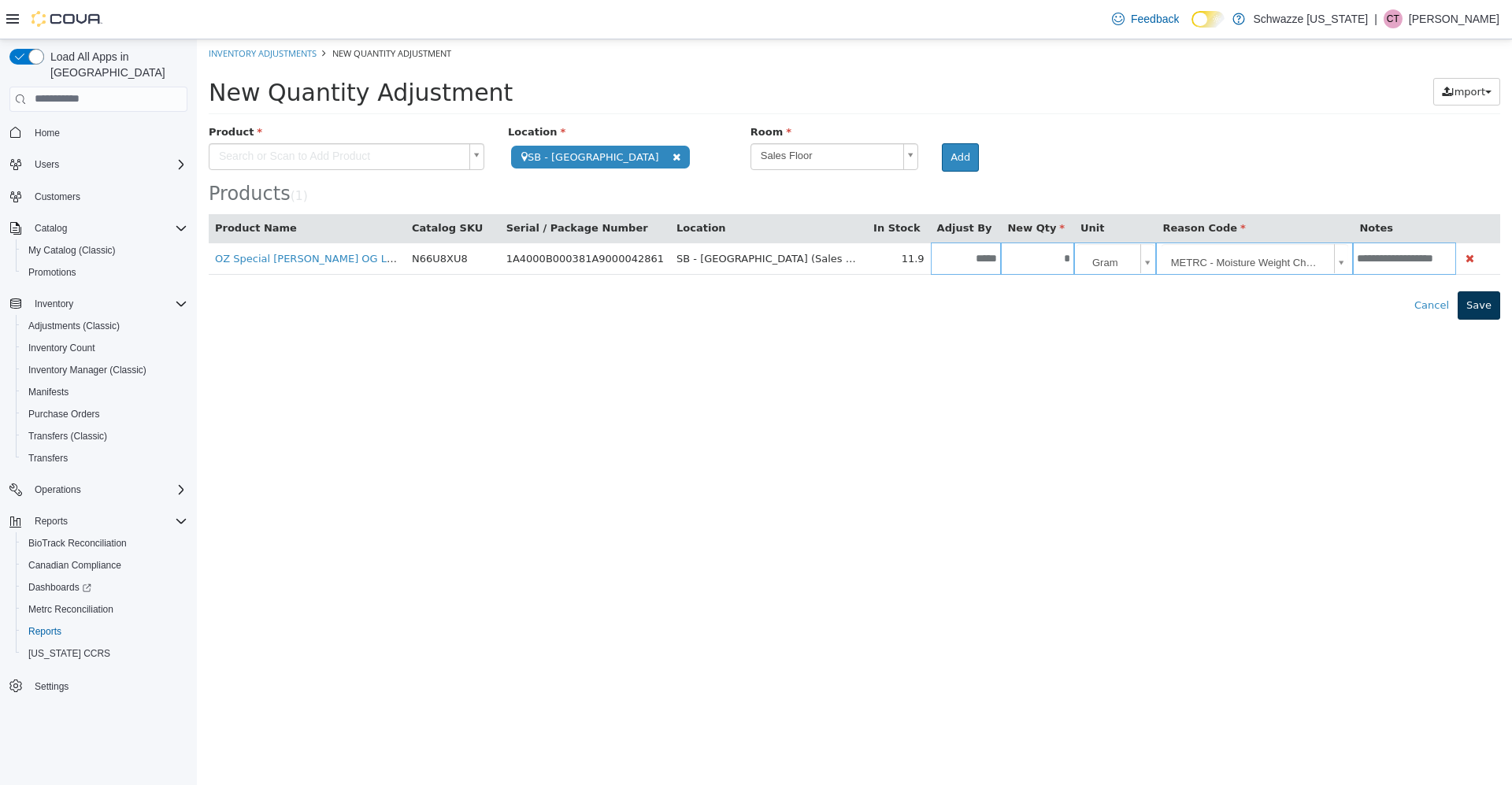
type input "**********"
click at [1481, 314] on button "Save" at bounding box center [1478, 304] width 43 height 28
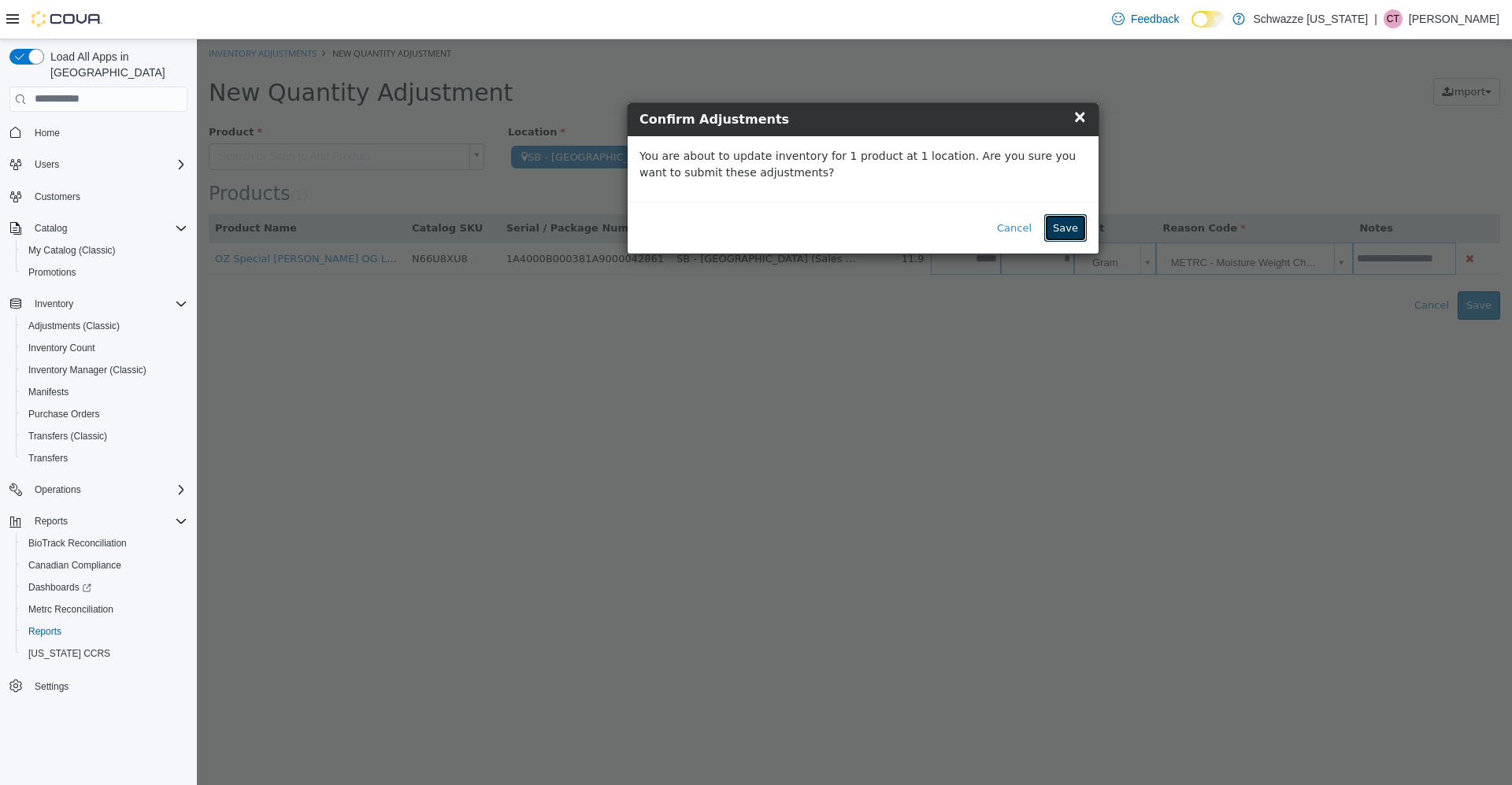
click at [1063, 226] on button "Save" at bounding box center [1065, 227] width 43 height 28
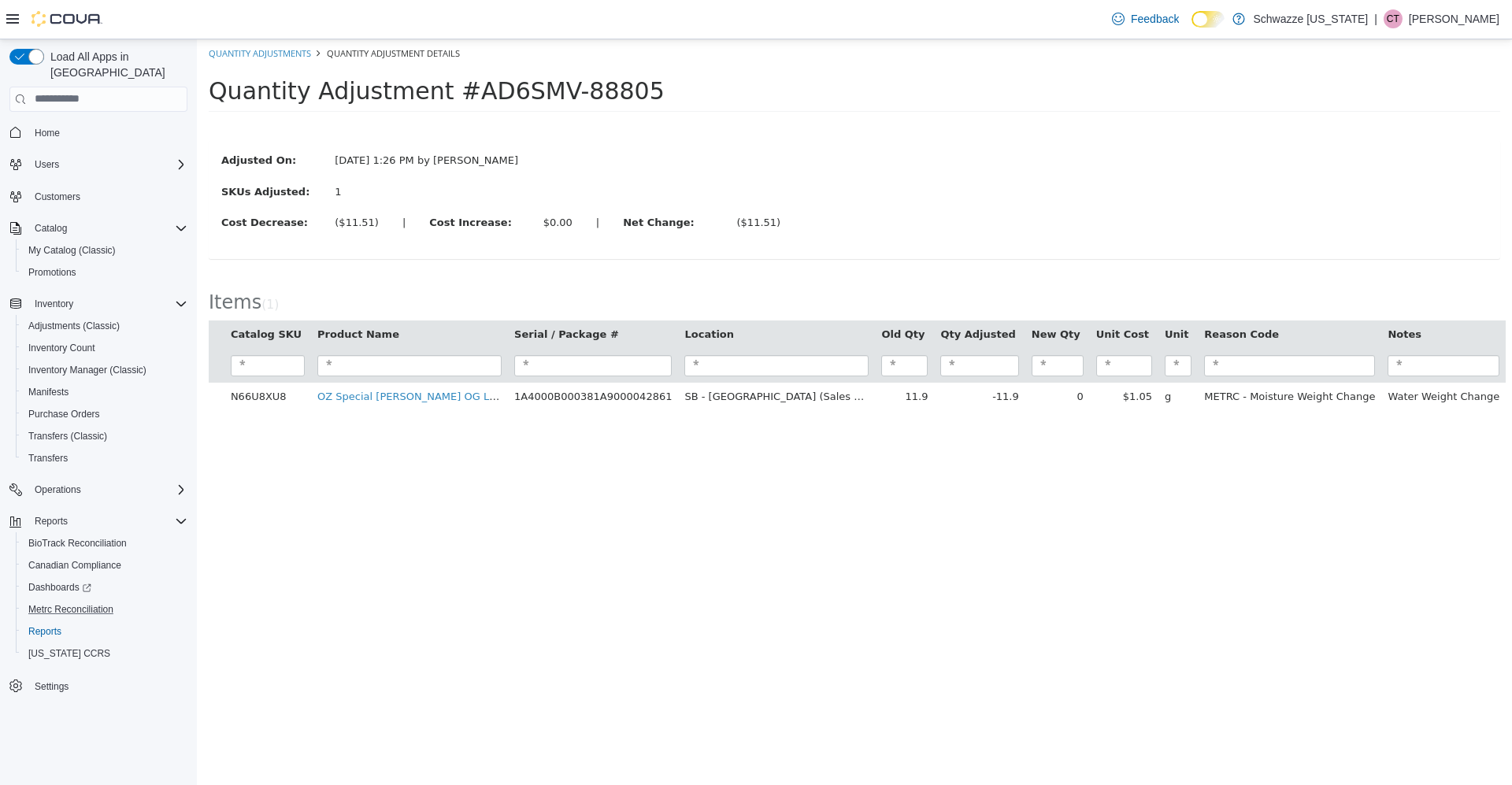
click at [63, 604] on button "Metrc Reconciliation" at bounding box center [105, 609] width 178 height 22
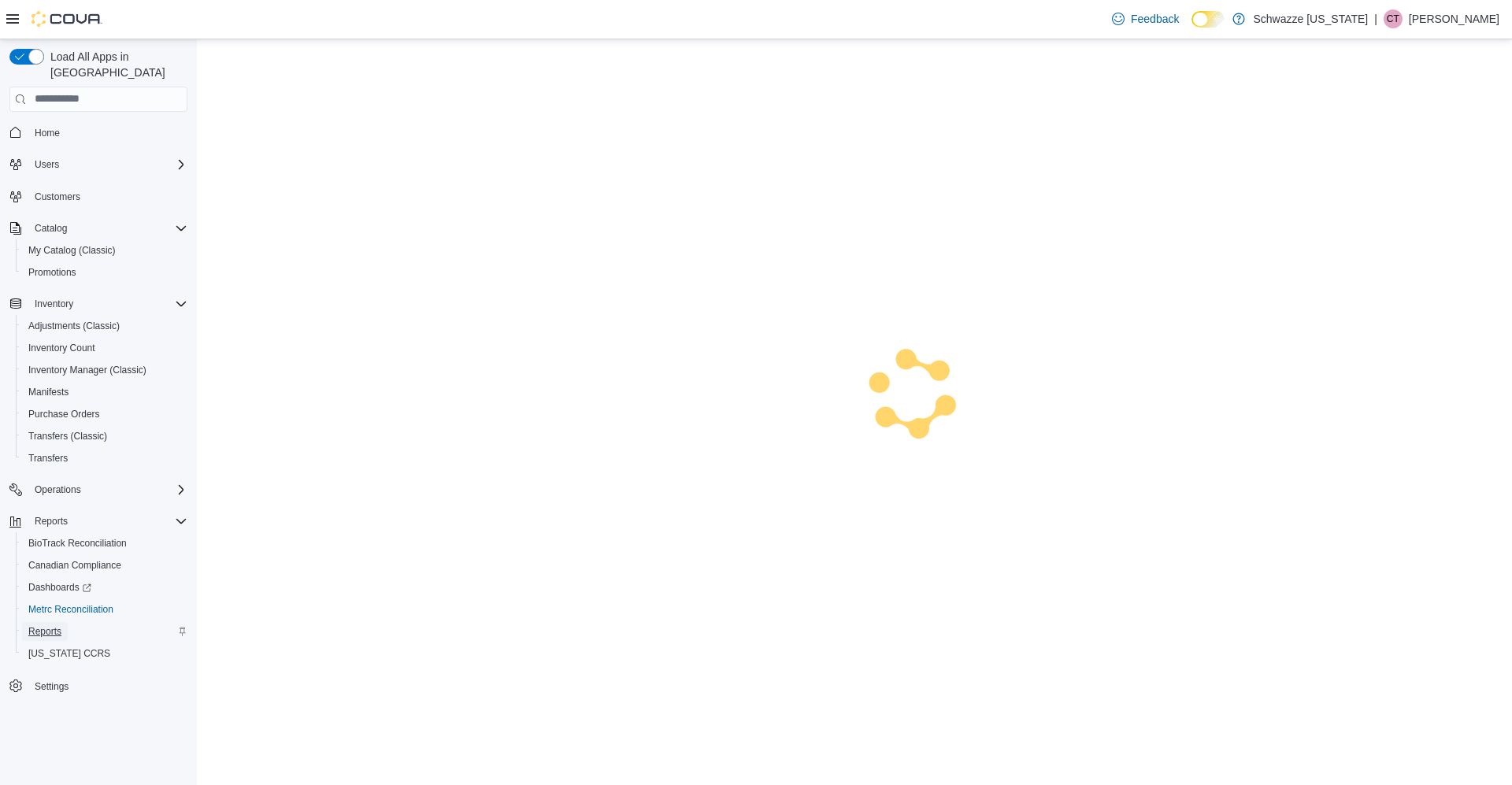
click at [56, 626] on span "Reports" at bounding box center [44, 632] width 33 height 13
click at [53, 626] on span "Reports" at bounding box center [44, 632] width 33 height 13
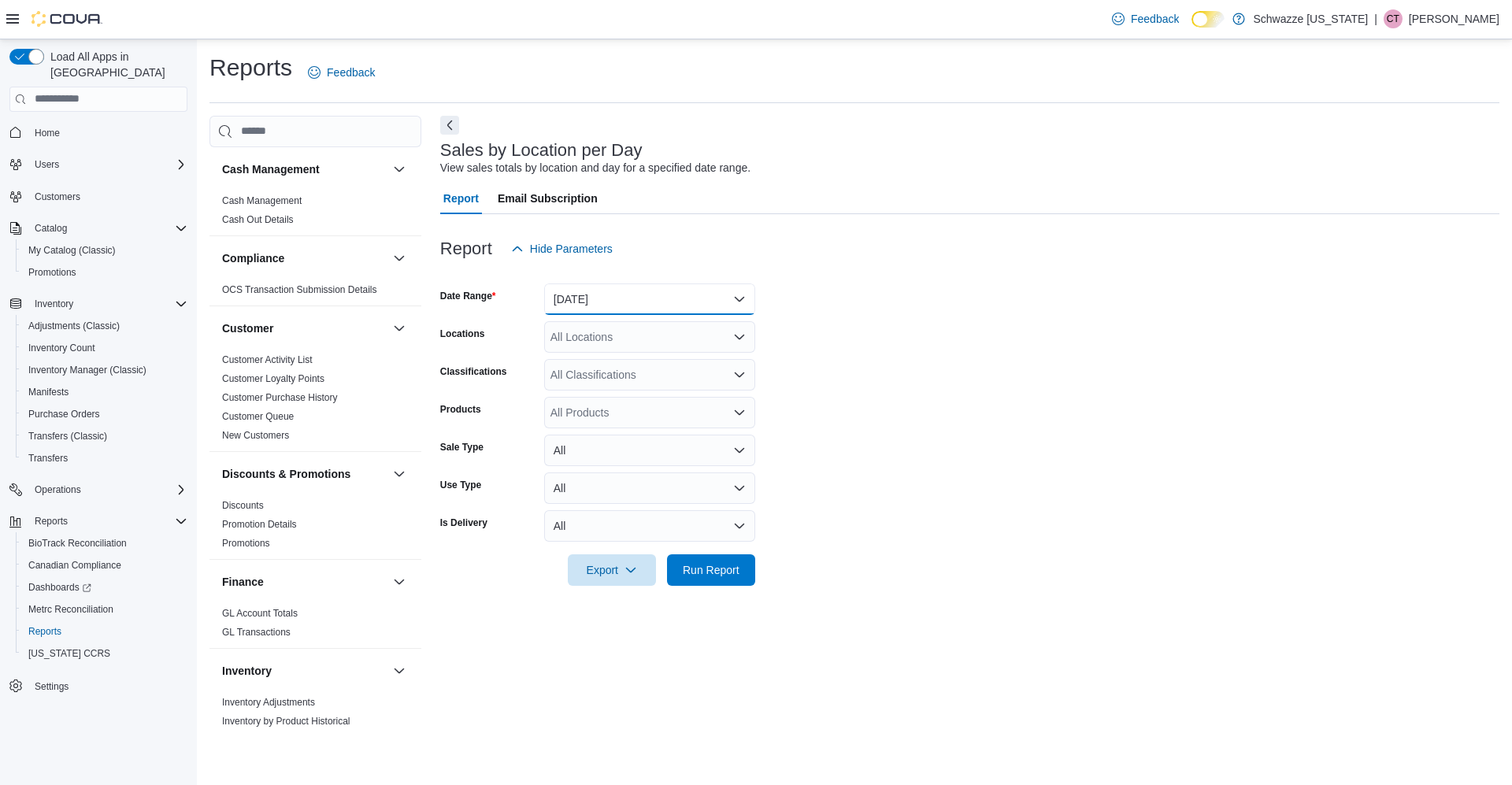
click at [577, 304] on button "[DATE]" at bounding box center [650, 299] width 211 height 31
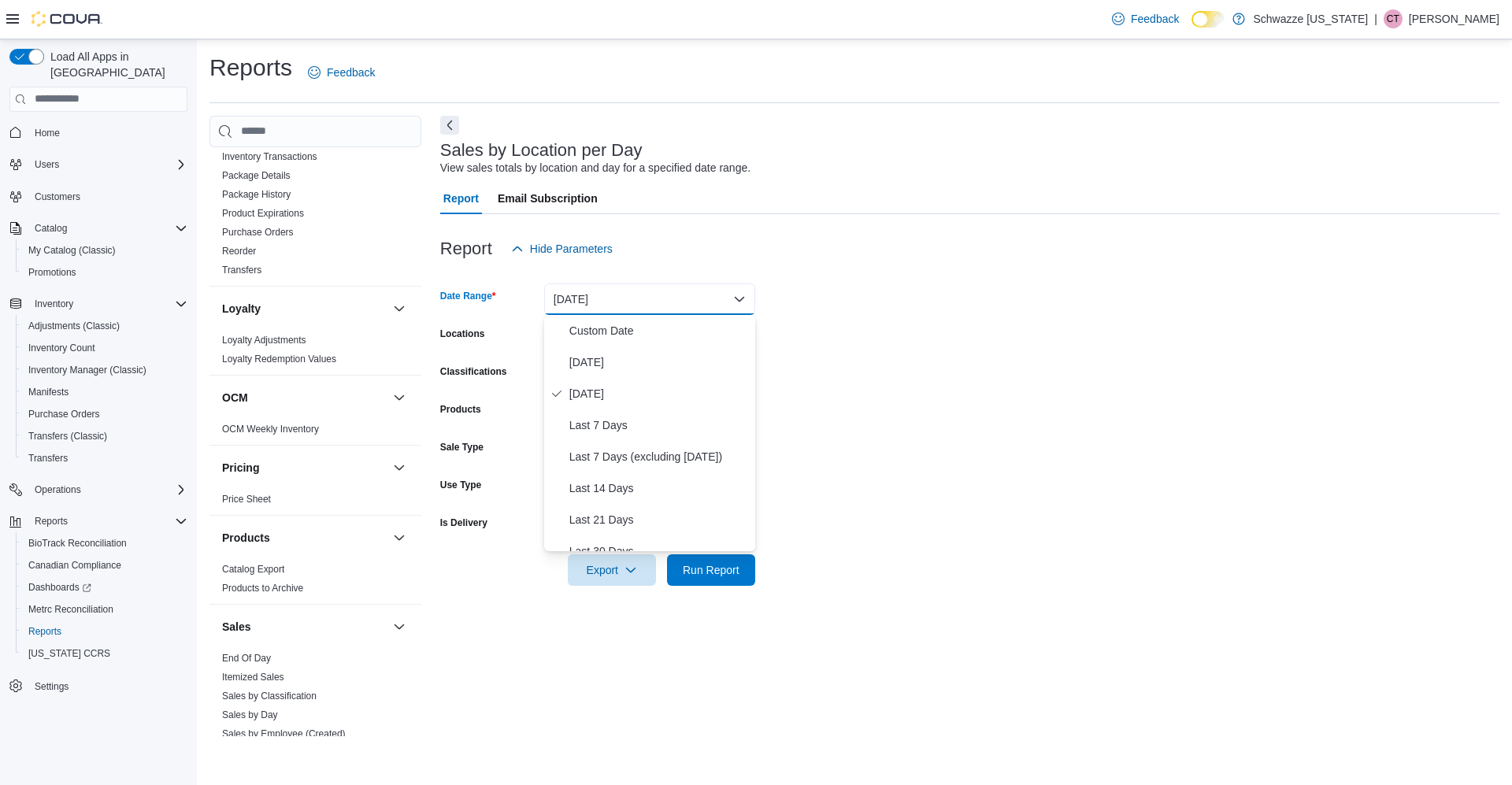
scroll to position [641, 0]
click at [262, 657] on link "End Of Day" at bounding box center [246, 658] width 49 height 11
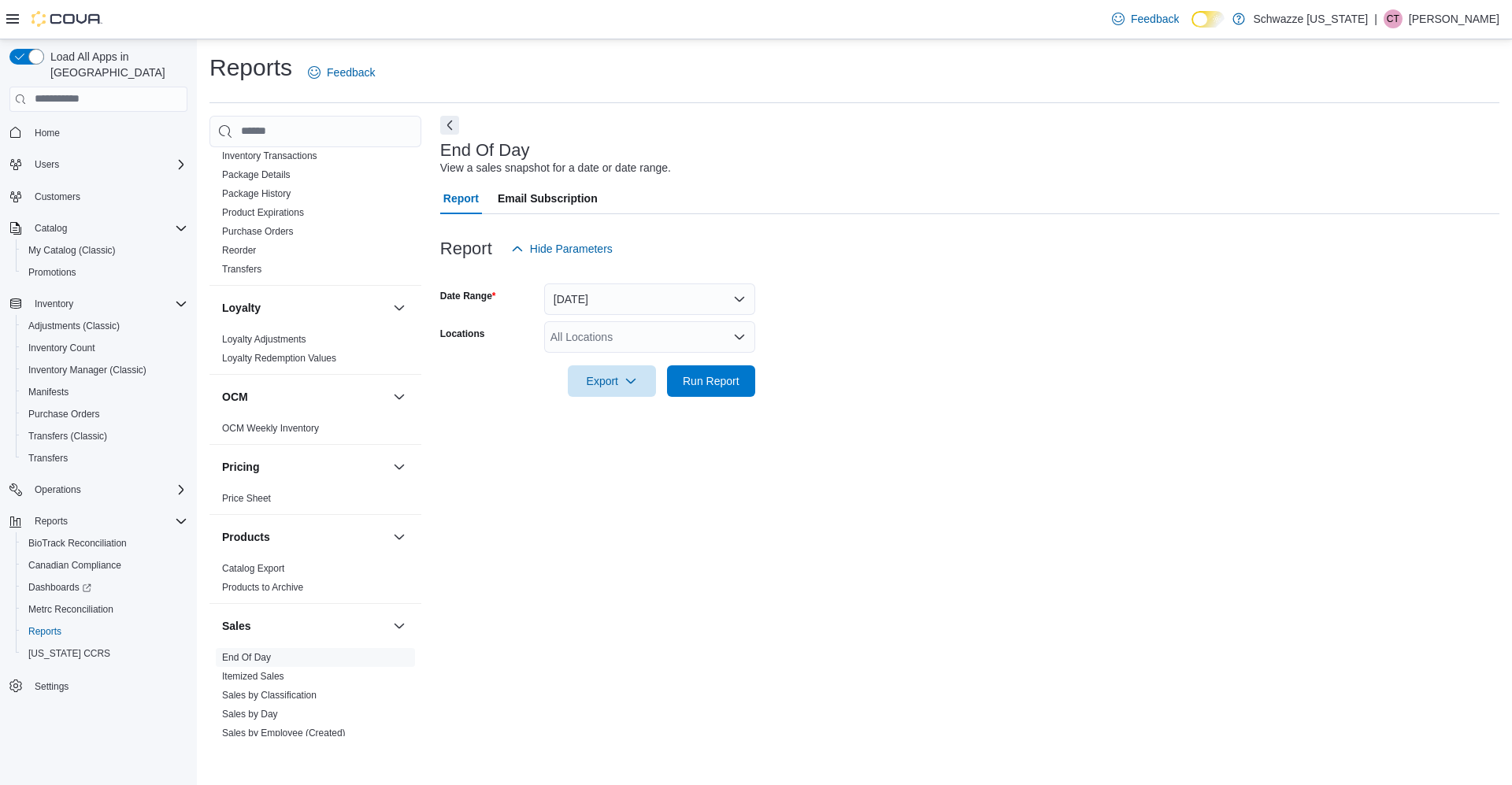
click at [618, 338] on div "All Locations" at bounding box center [650, 337] width 211 height 31
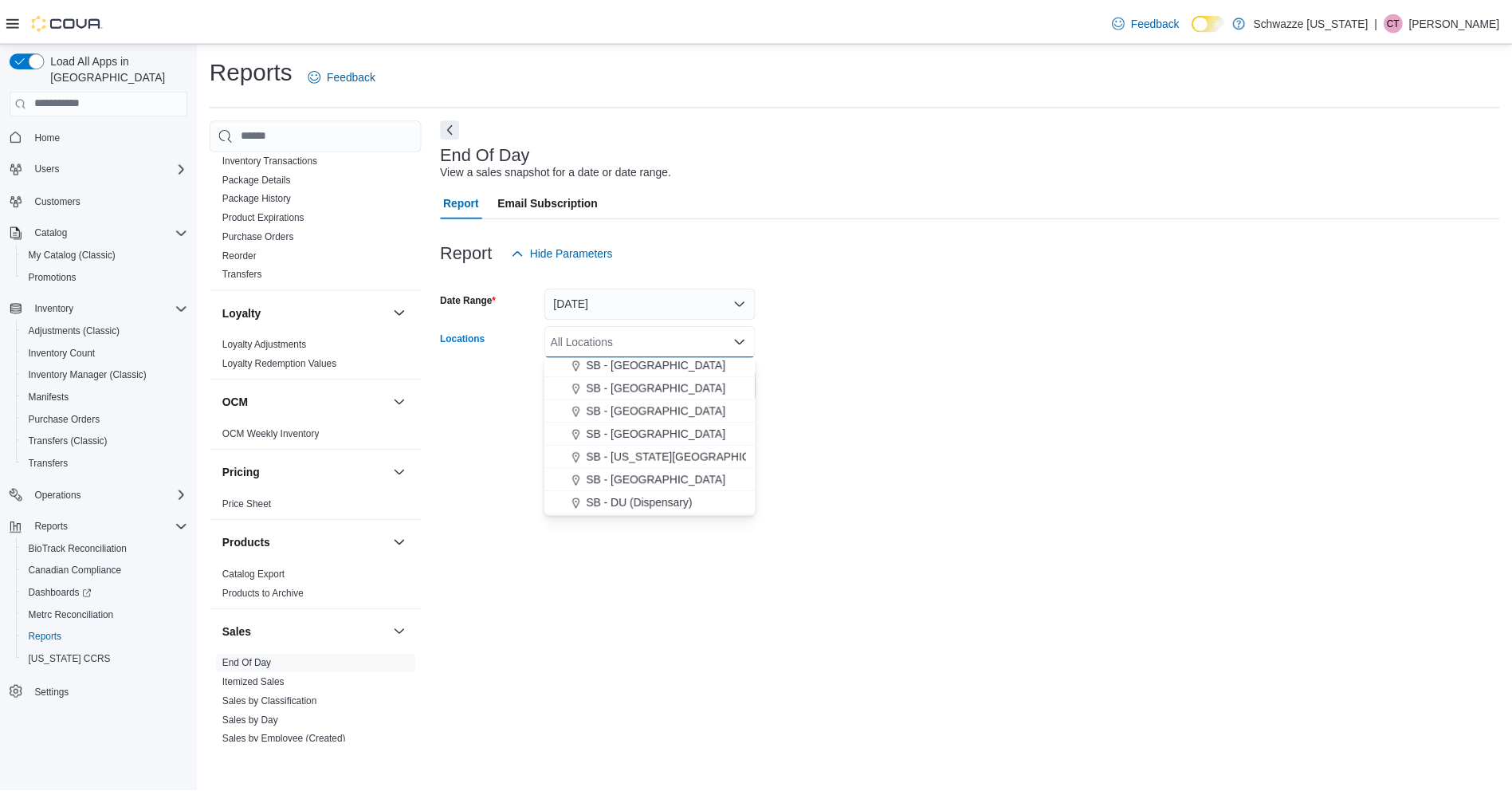
scroll to position [259, 0]
click at [658, 437] on span "SB - [GEOGRAPHIC_DATA]" at bounding box center [663, 433] width 141 height 16
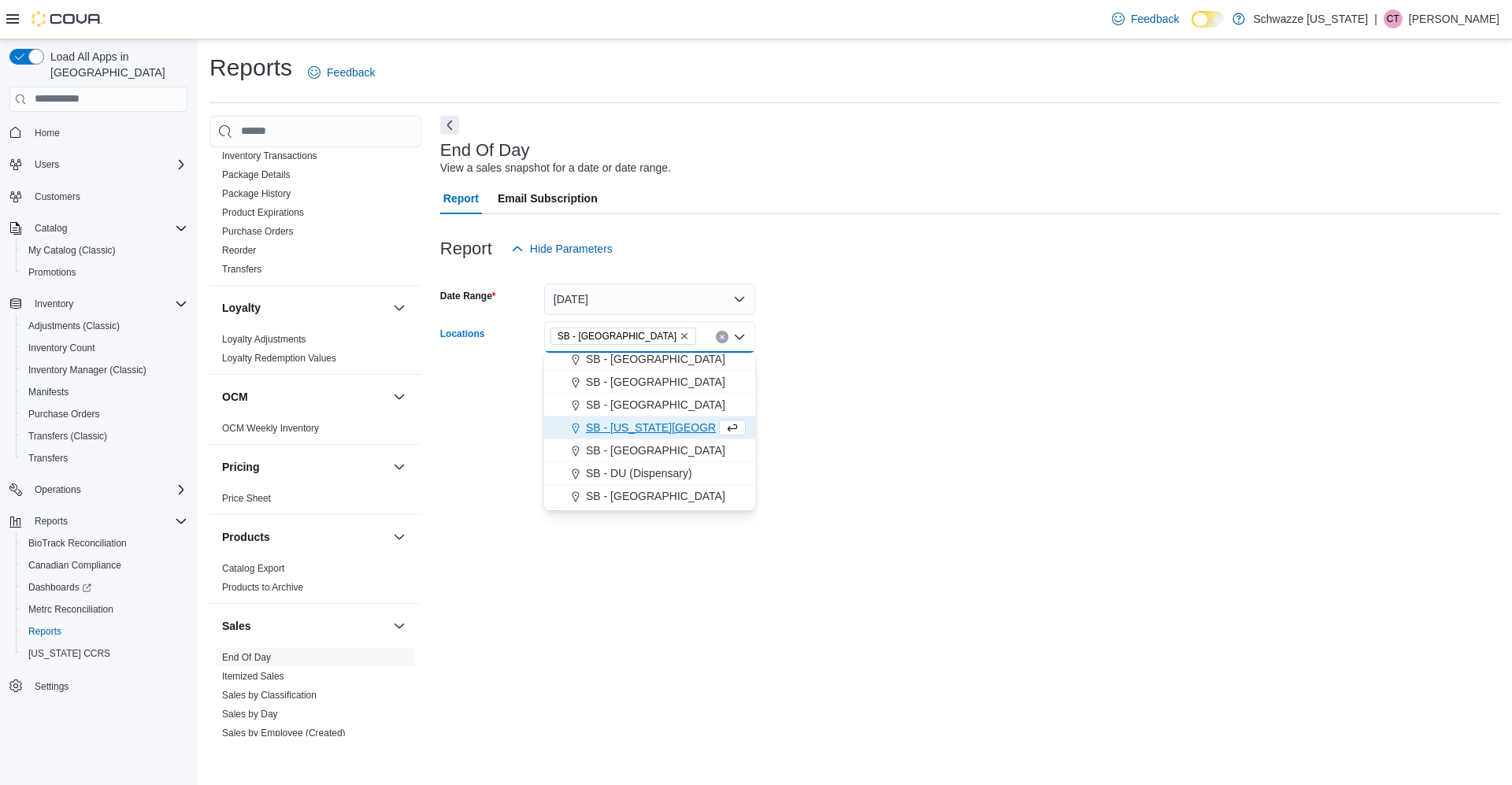
click at [836, 398] on div at bounding box center [969, 406] width 1059 height 19
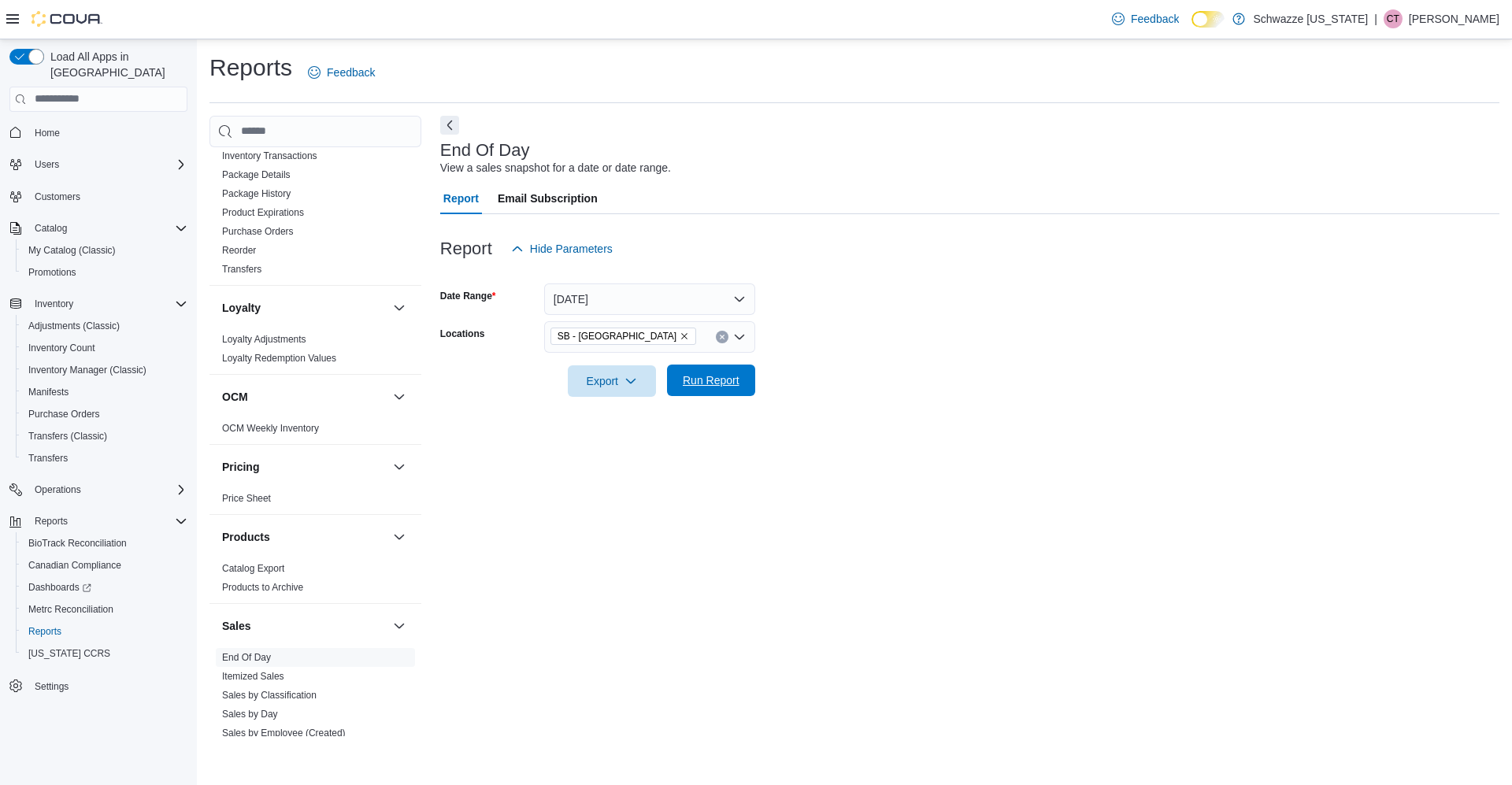
click at [708, 374] on span "Run Report" at bounding box center [711, 381] width 56 height 16
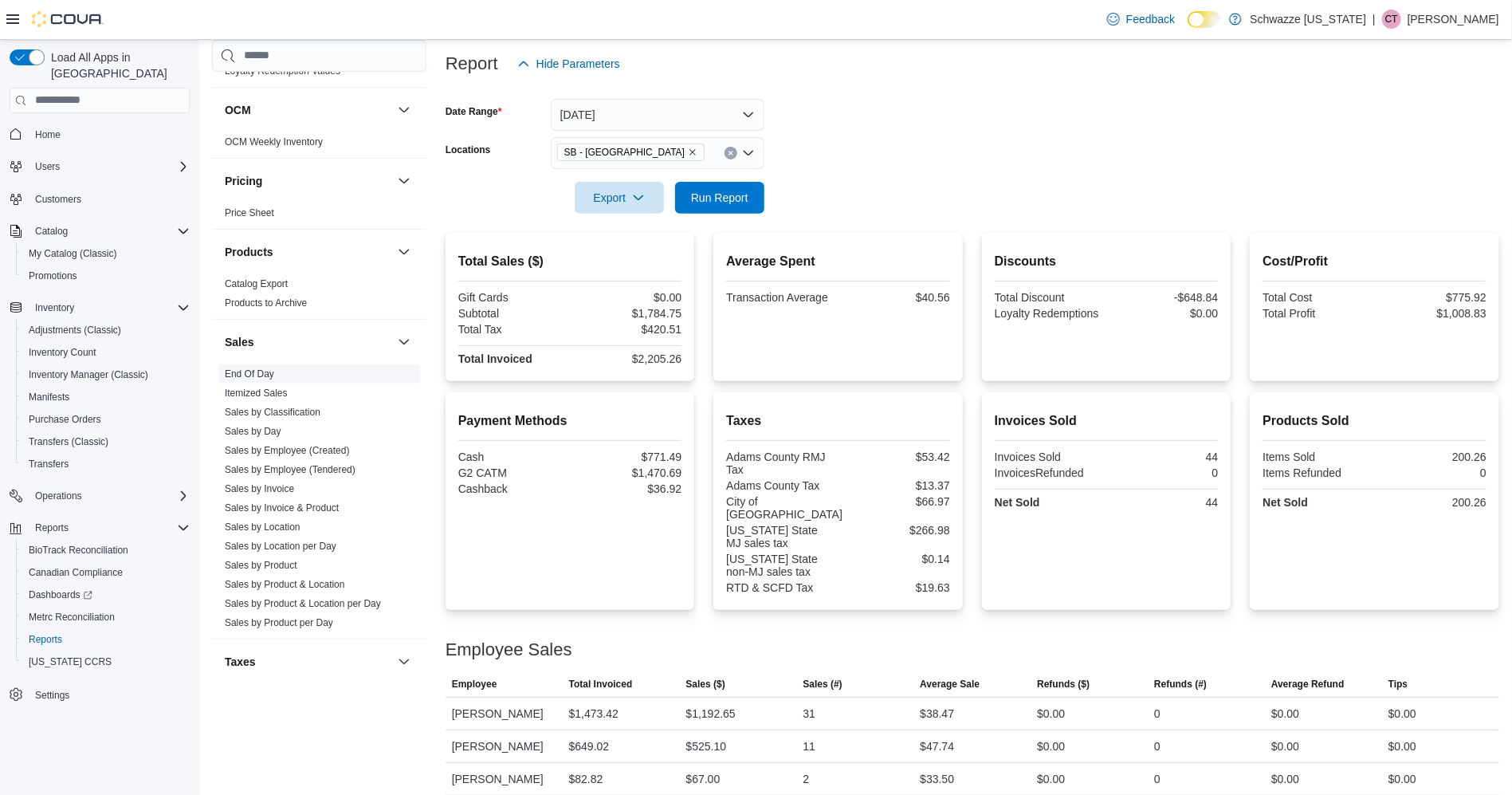
scroll to position [881, 0]
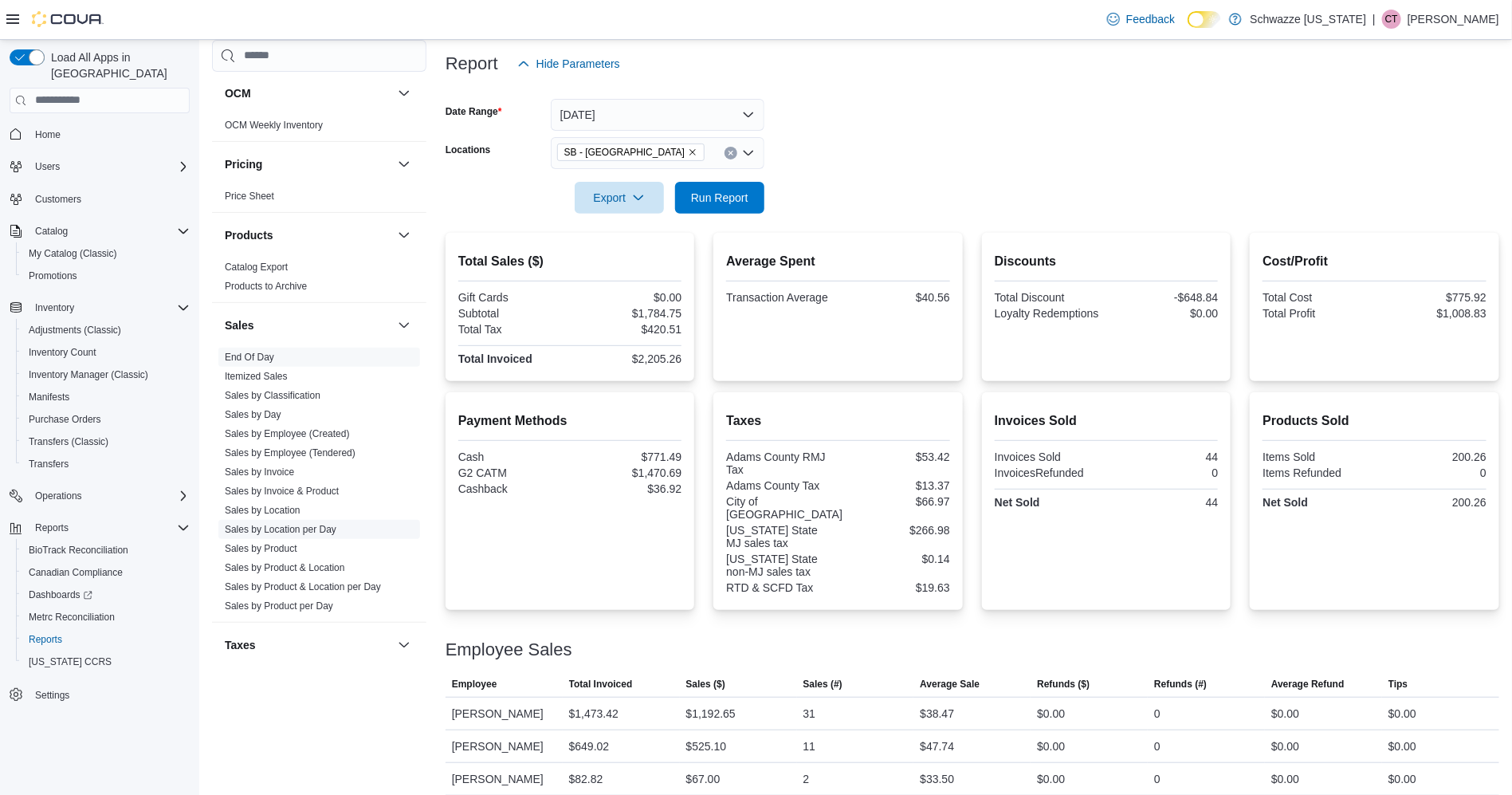
click at [320, 533] on link "Sales by Location per Day" at bounding box center [280, 530] width 112 height 11
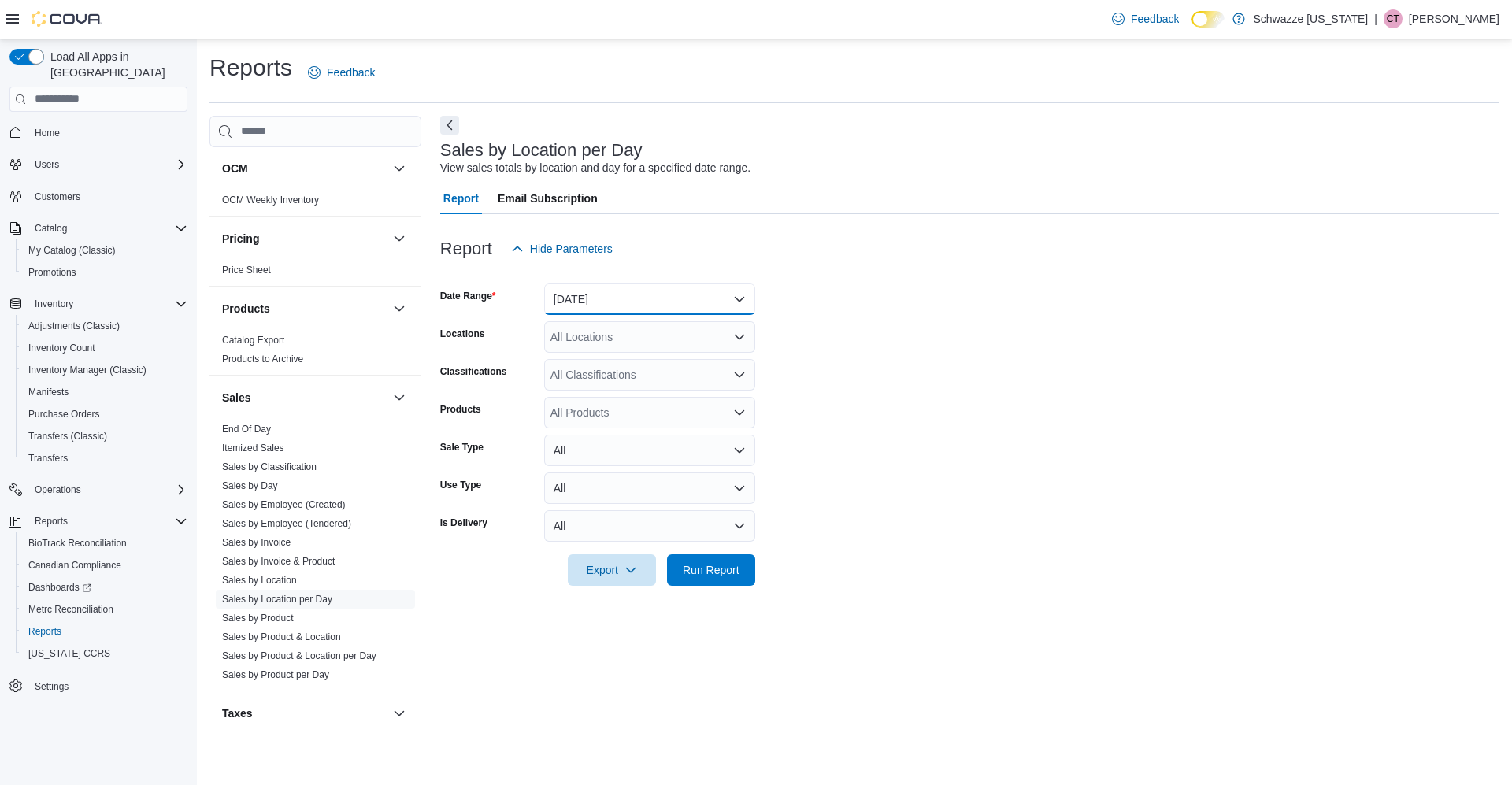
click at [644, 299] on button "[DATE]" at bounding box center [650, 299] width 211 height 31
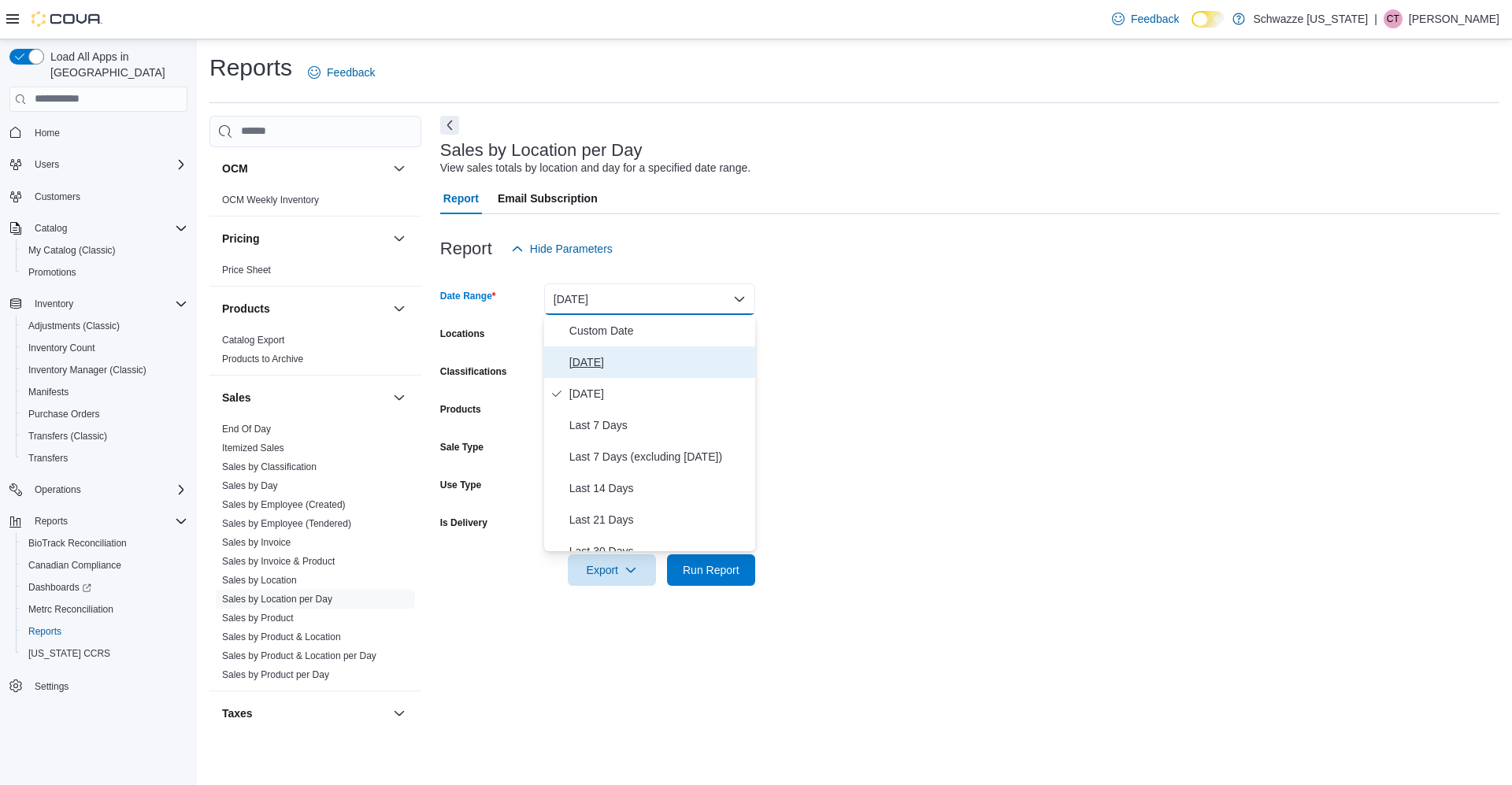
click at [615, 359] on span "[DATE]" at bounding box center [659, 362] width 180 height 19
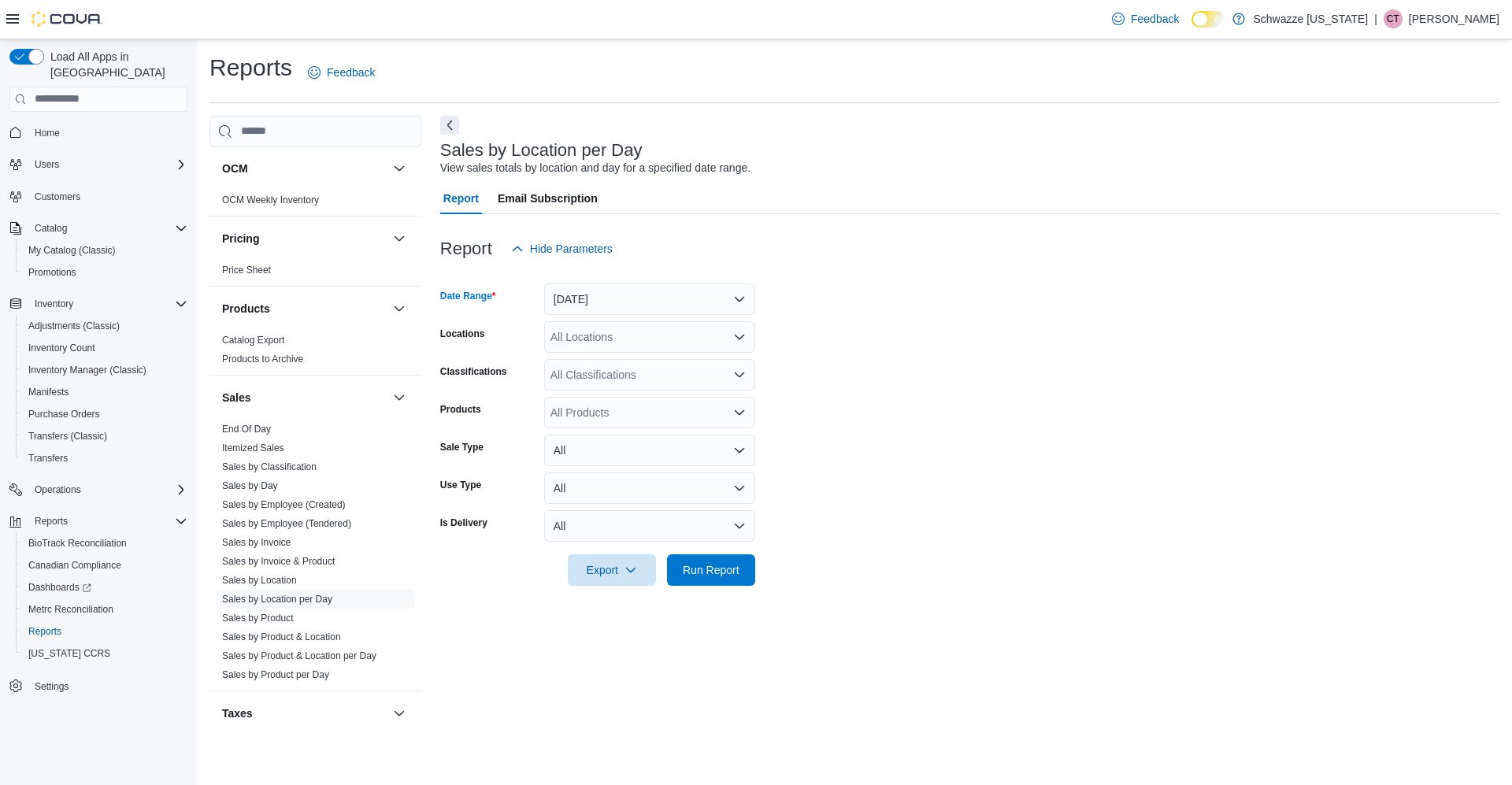
click at [669, 340] on div "All Locations" at bounding box center [650, 337] width 211 height 31
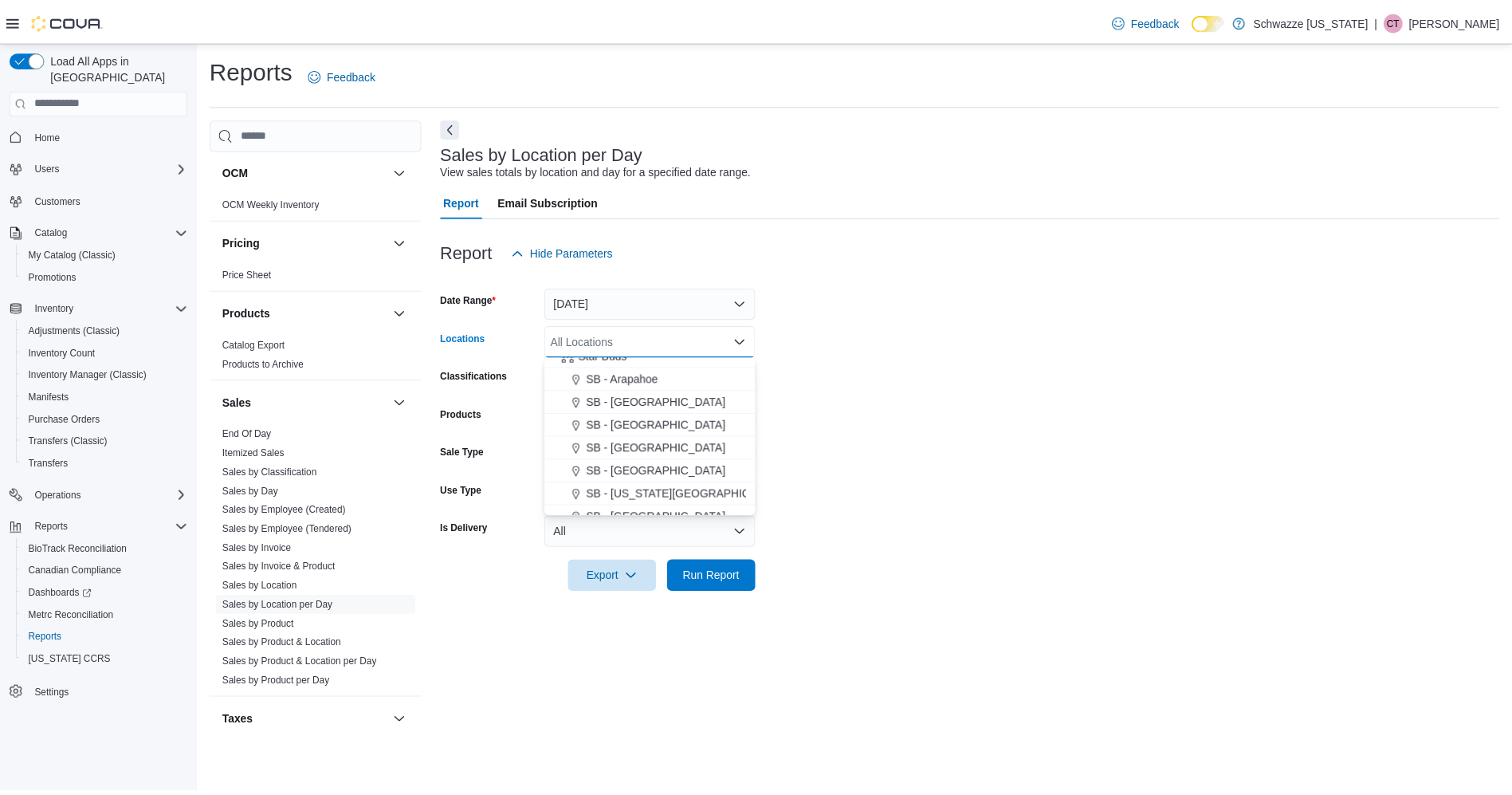
scroll to position [235, 0]
click at [663, 456] on div "SB - [GEOGRAPHIC_DATA]" at bounding box center [658, 458] width 195 height 16
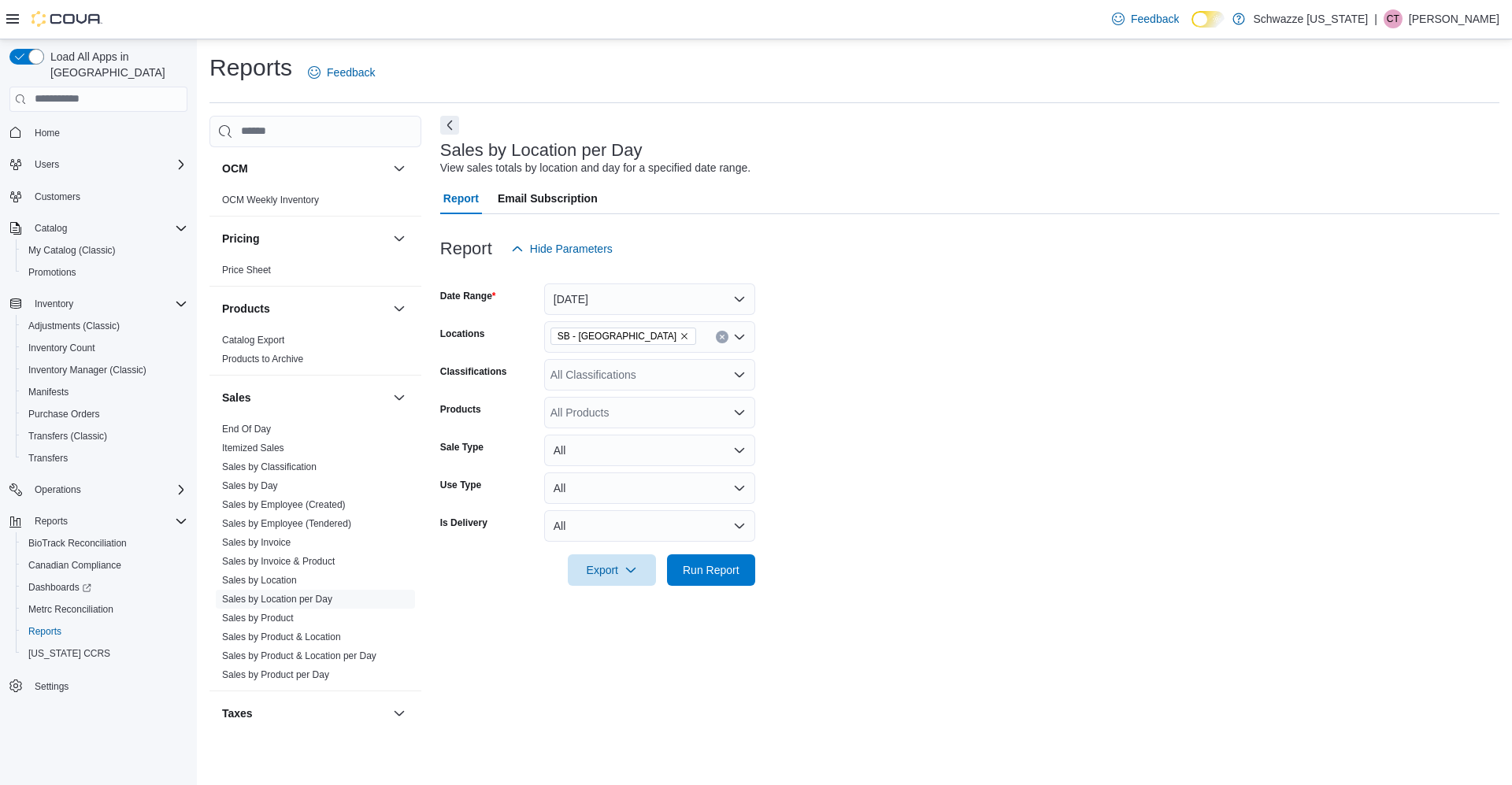
click at [886, 385] on form "Date Range [DATE] Locations SB - [GEOGRAPHIC_DATA] Classifications All Classifi…" at bounding box center [969, 425] width 1059 height 321
click at [725, 571] on span "Run Report" at bounding box center [711, 569] width 56 height 16
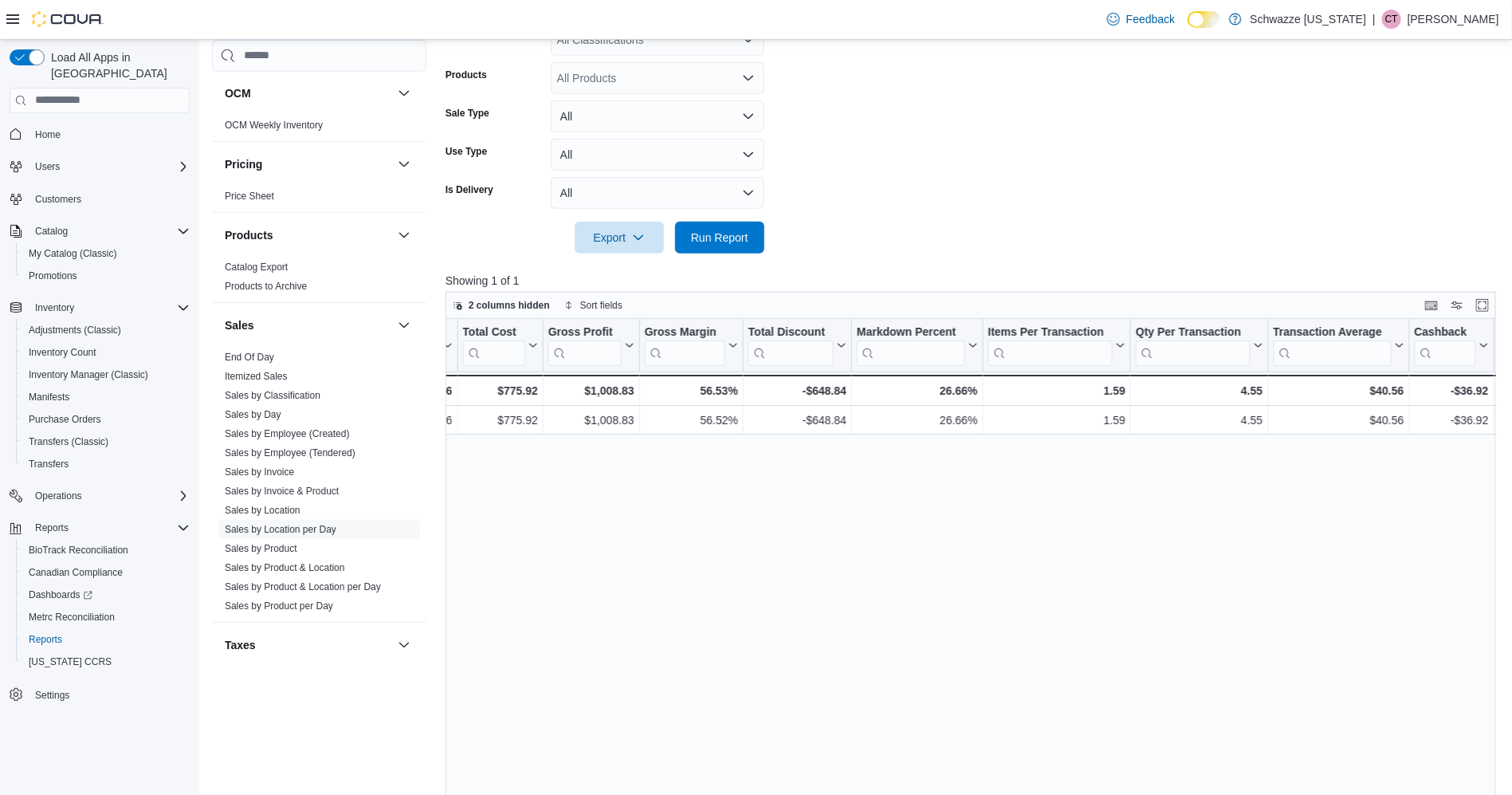
scroll to position [0, 941]
